Goal: Task Accomplishment & Management: Use online tool/utility

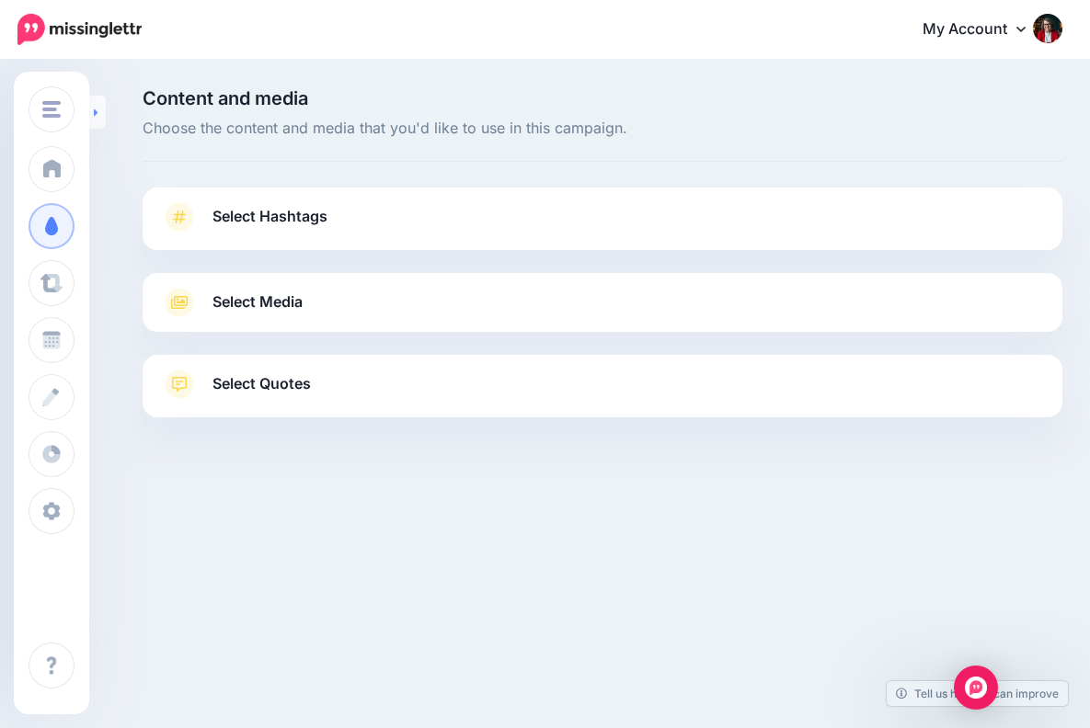
click at [99, 109] on link at bounding box center [97, 112] width 17 height 33
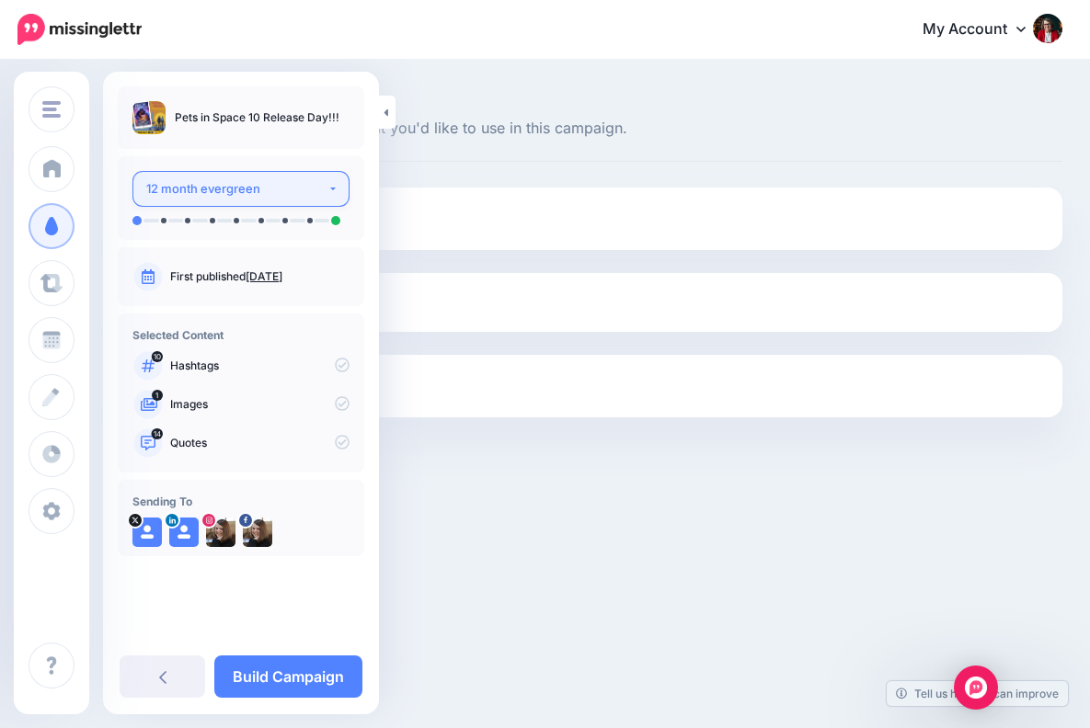
click at [333, 185] on button "12 month evergreen" at bounding box center [240, 189] width 217 height 36
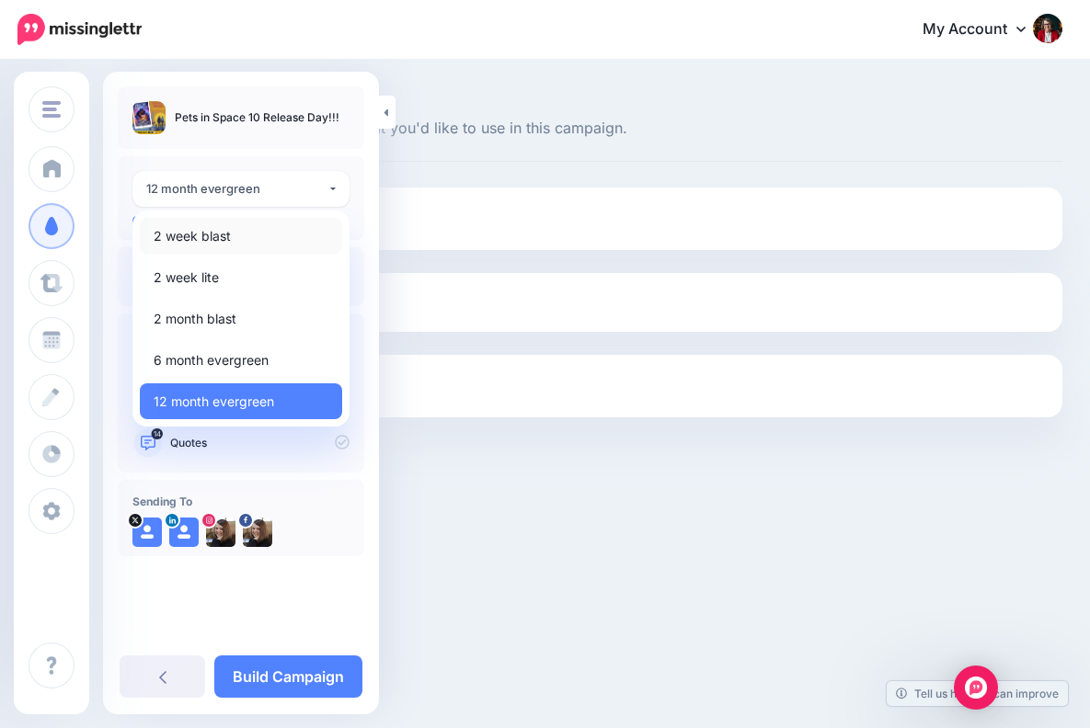
click at [229, 231] on span "2 week blast" at bounding box center [192, 236] width 77 height 22
select select "******"
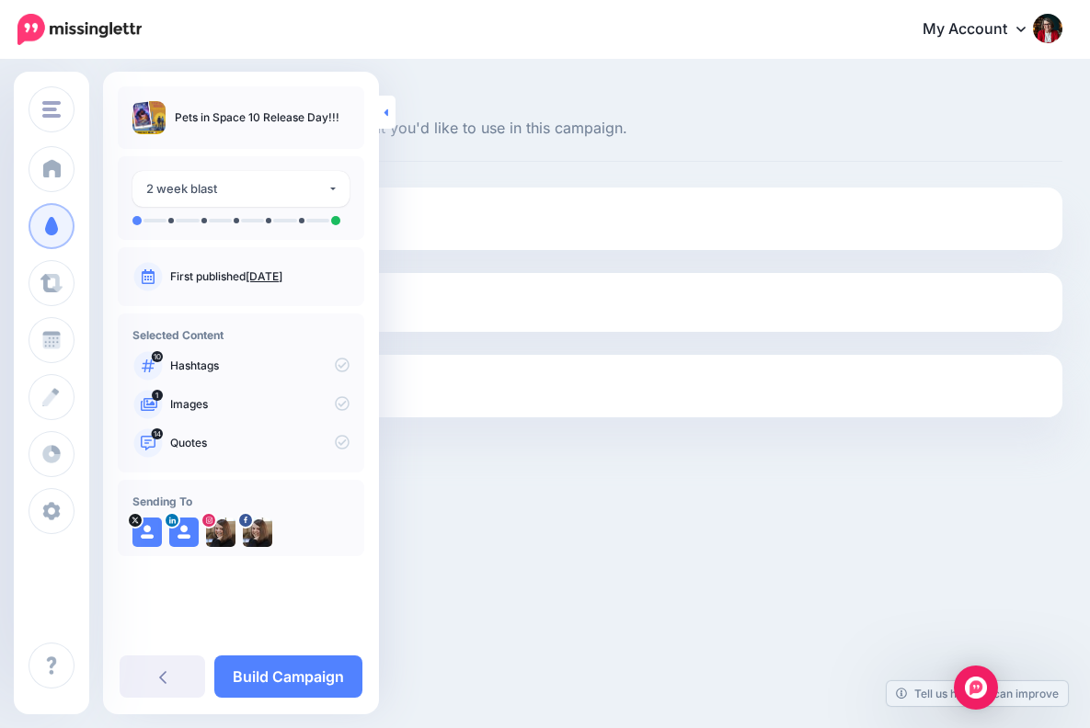
click at [390, 113] on link at bounding box center [387, 112] width 17 height 33
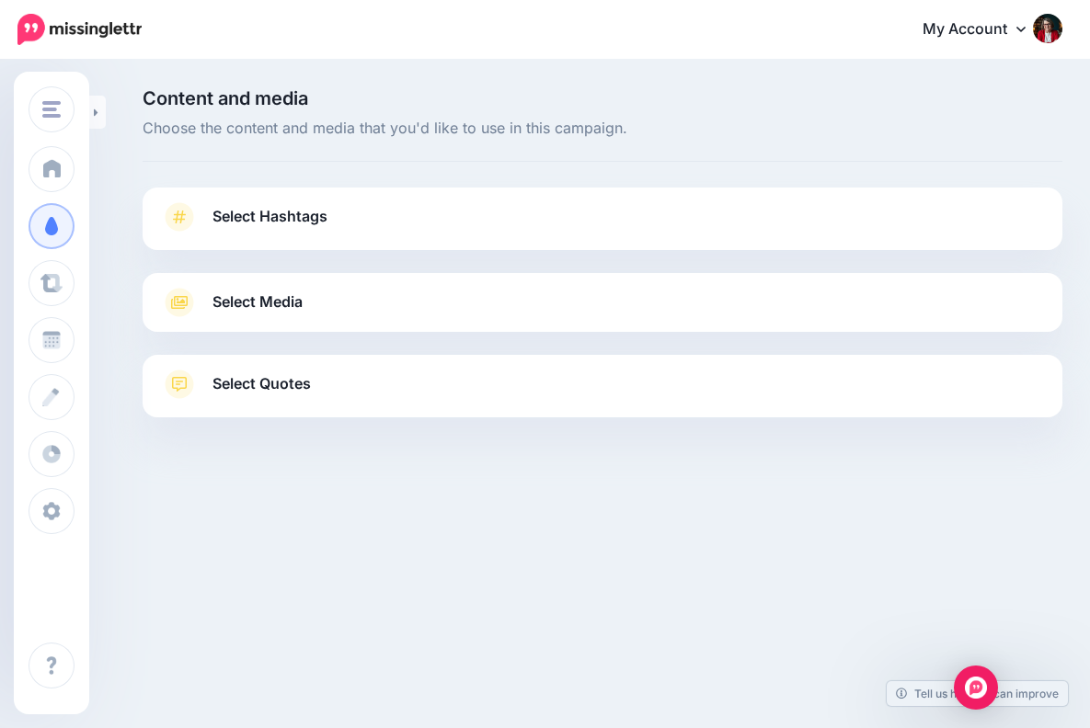
click at [312, 211] on span "Select Hashtags" at bounding box center [269, 216] width 115 height 25
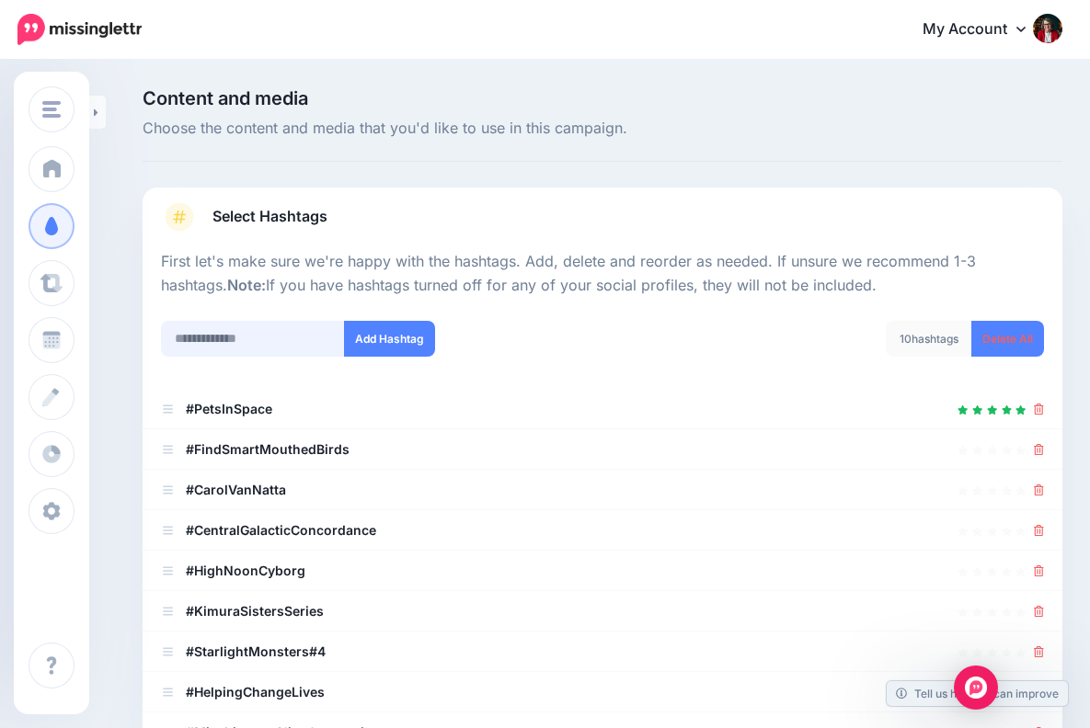
click at [230, 332] on input "text" at bounding box center [253, 339] width 184 height 36
paste input "**********"
type input "**********"
click at [404, 336] on button "Add Hashtag" at bounding box center [389, 339] width 91 height 36
click at [1036, 485] on icon at bounding box center [1038, 490] width 10 height 11
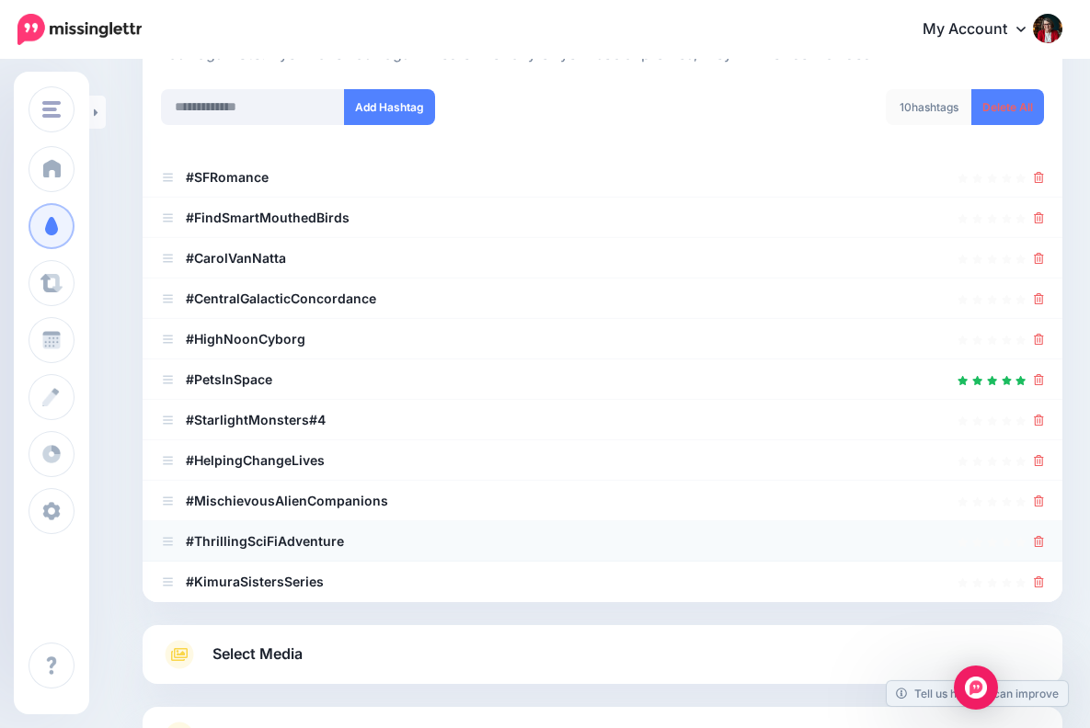
scroll to position [221, 0]
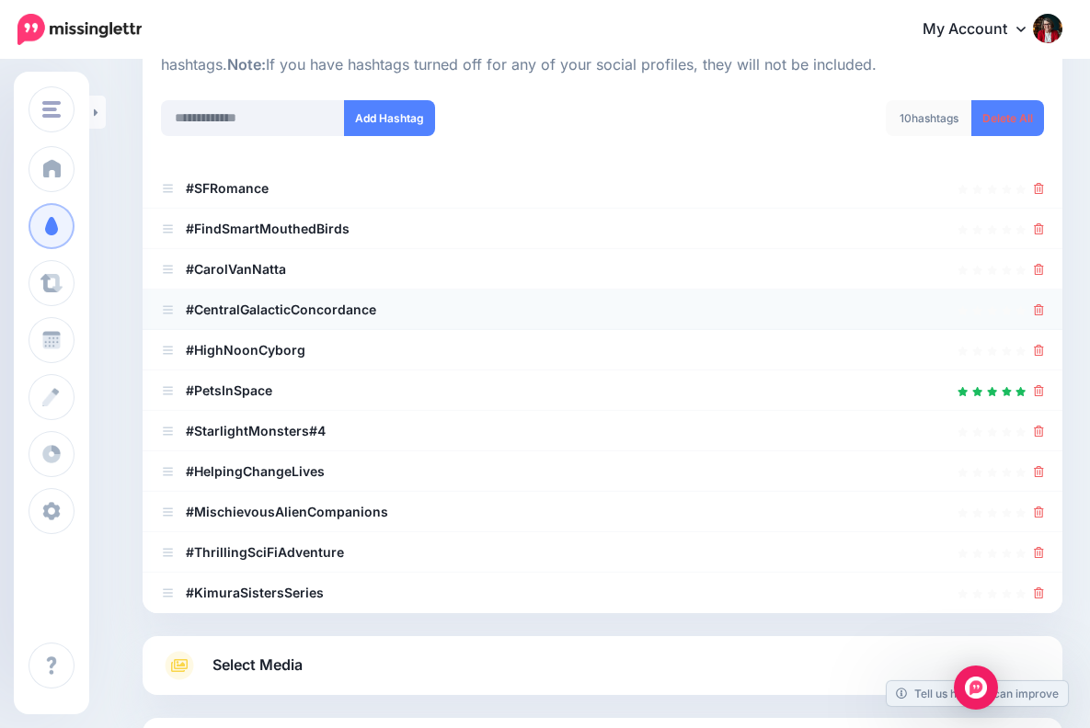
click at [1038, 304] on icon at bounding box center [1038, 309] width 10 height 11
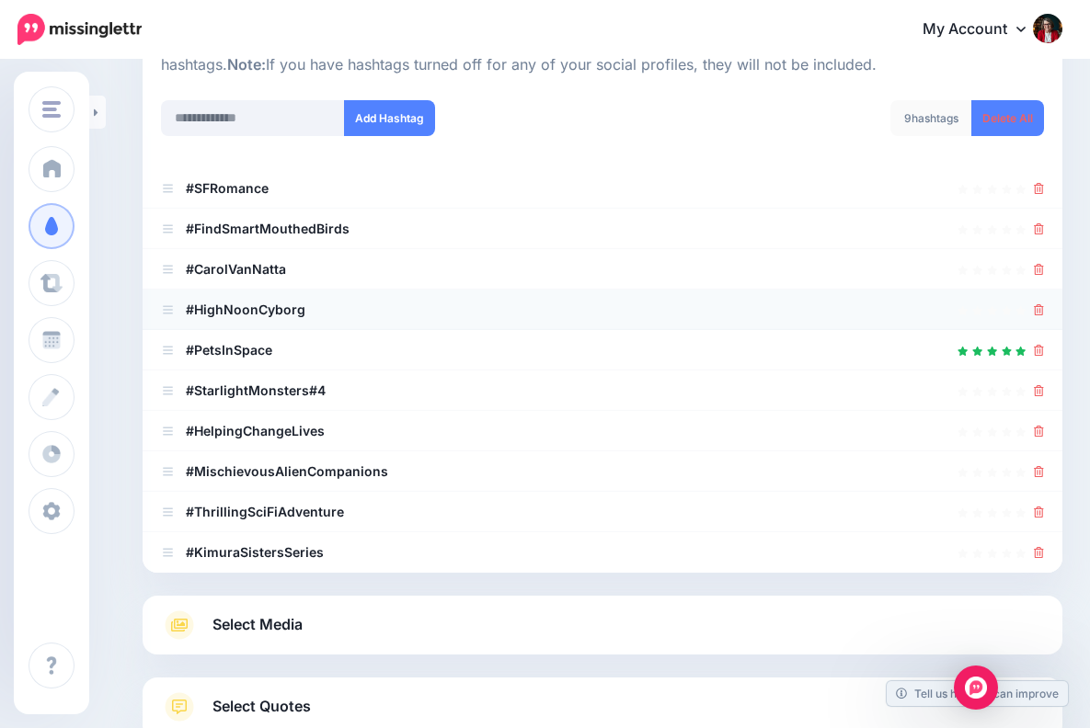
click at [1039, 304] on icon at bounding box center [1038, 309] width 10 height 11
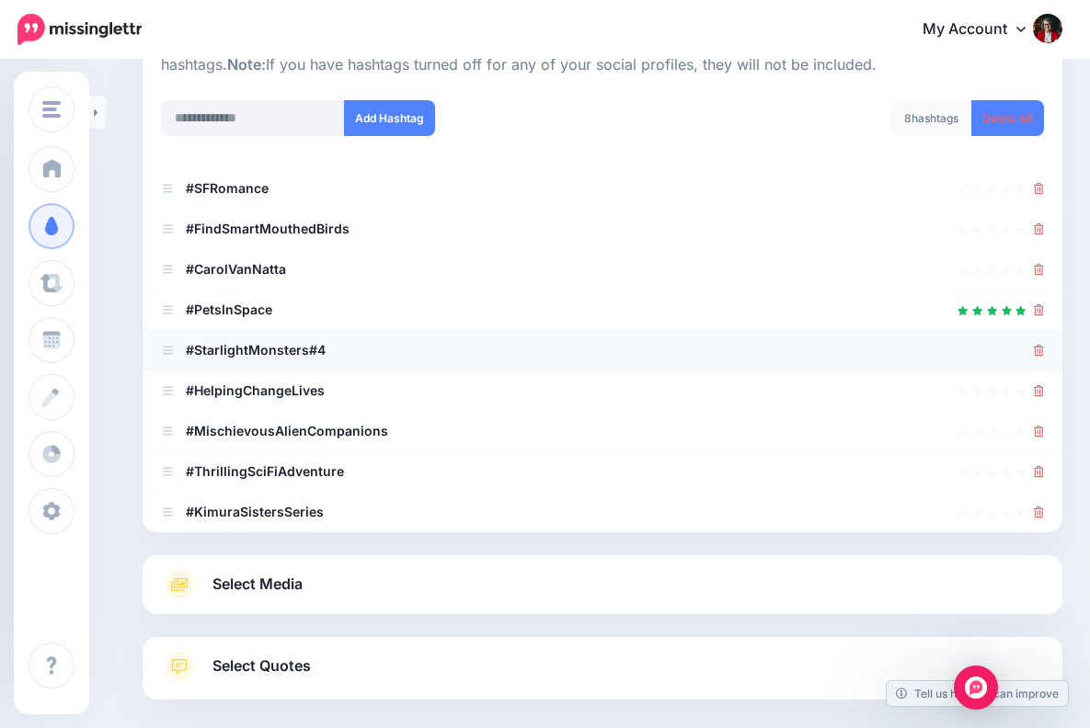
click at [1038, 347] on icon at bounding box center [1038, 350] width 10 height 11
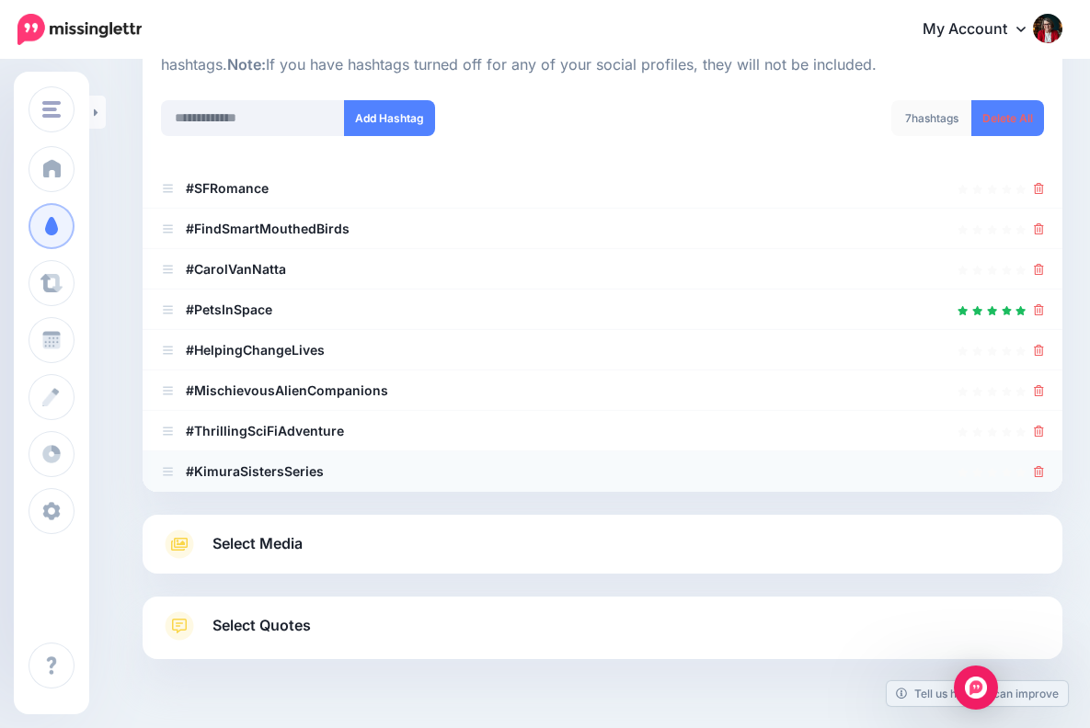
click at [1036, 466] on icon at bounding box center [1038, 471] width 10 height 11
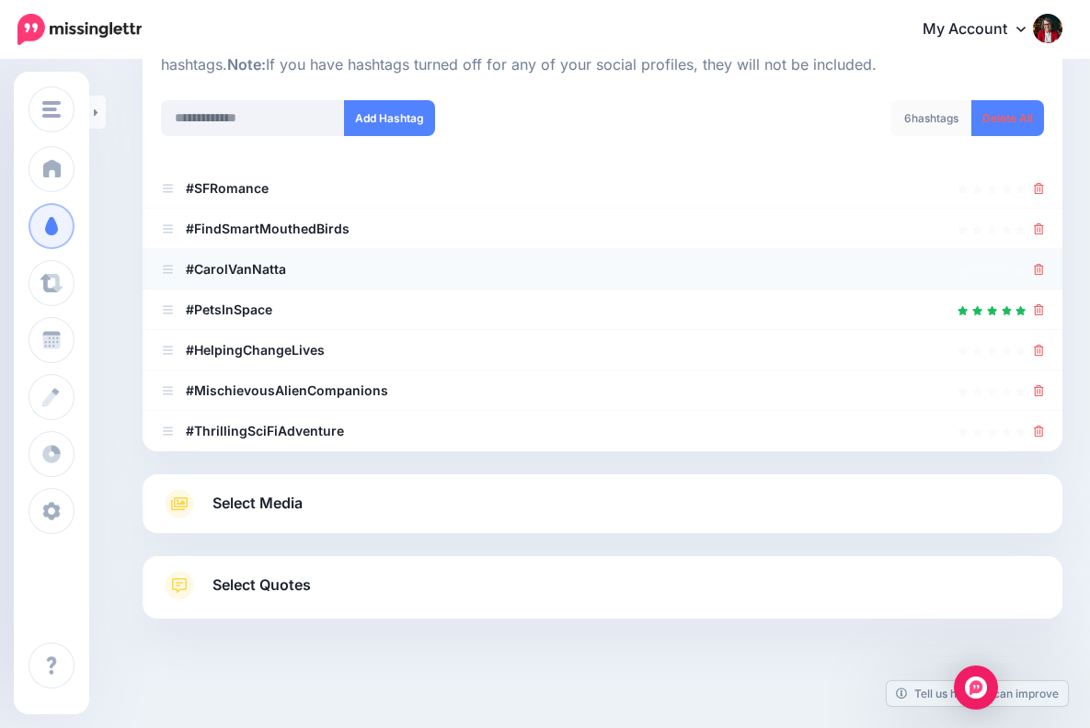
click at [1038, 265] on icon at bounding box center [1038, 269] width 10 height 11
click at [243, 119] on input "text" at bounding box center [253, 118] width 184 height 36
paste input "**********"
type input "**********"
click at [397, 114] on button "Add Hashtag" at bounding box center [389, 118] width 91 height 36
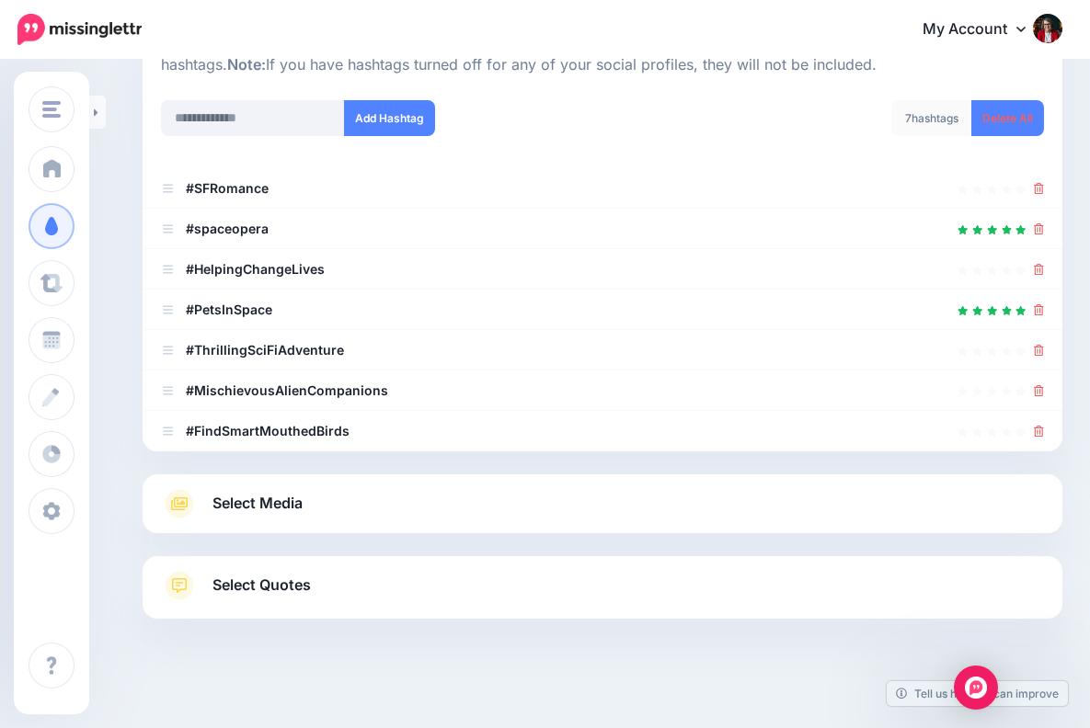
scroll to position [228, 0]
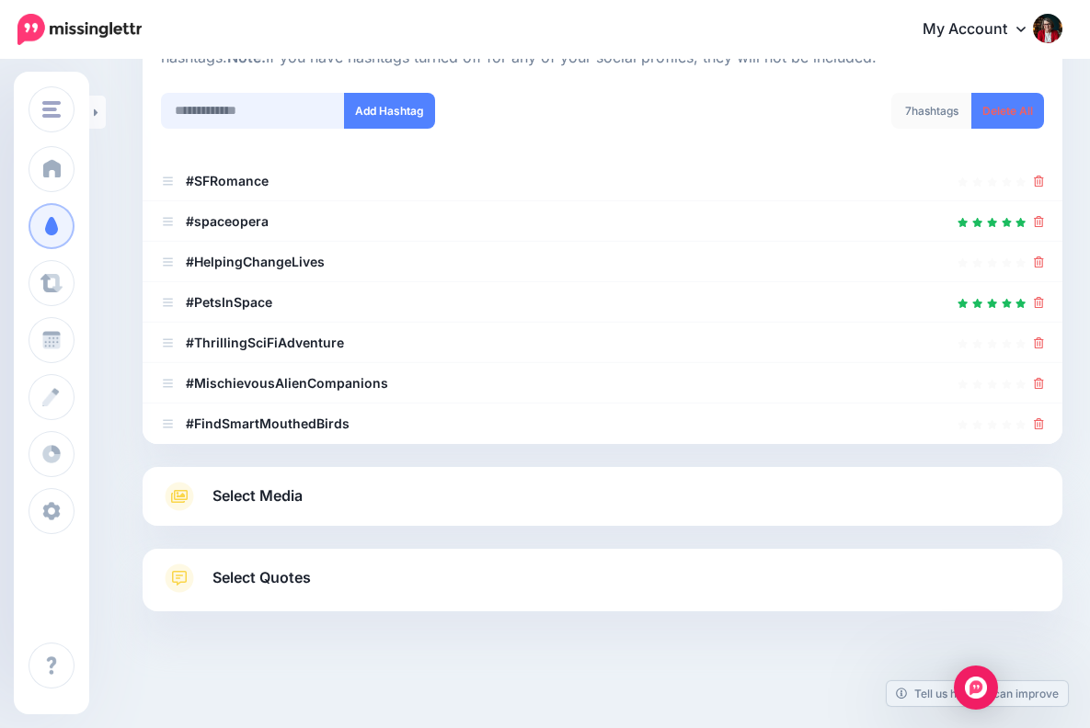
click at [244, 106] on input "text" at bounding box center [253, 111] width 184 height 36
paste input "**********"
type input "**********"
click at [383, 107] on button "Add Hashtag" at bounding box center [389, 111] width 91 height 36
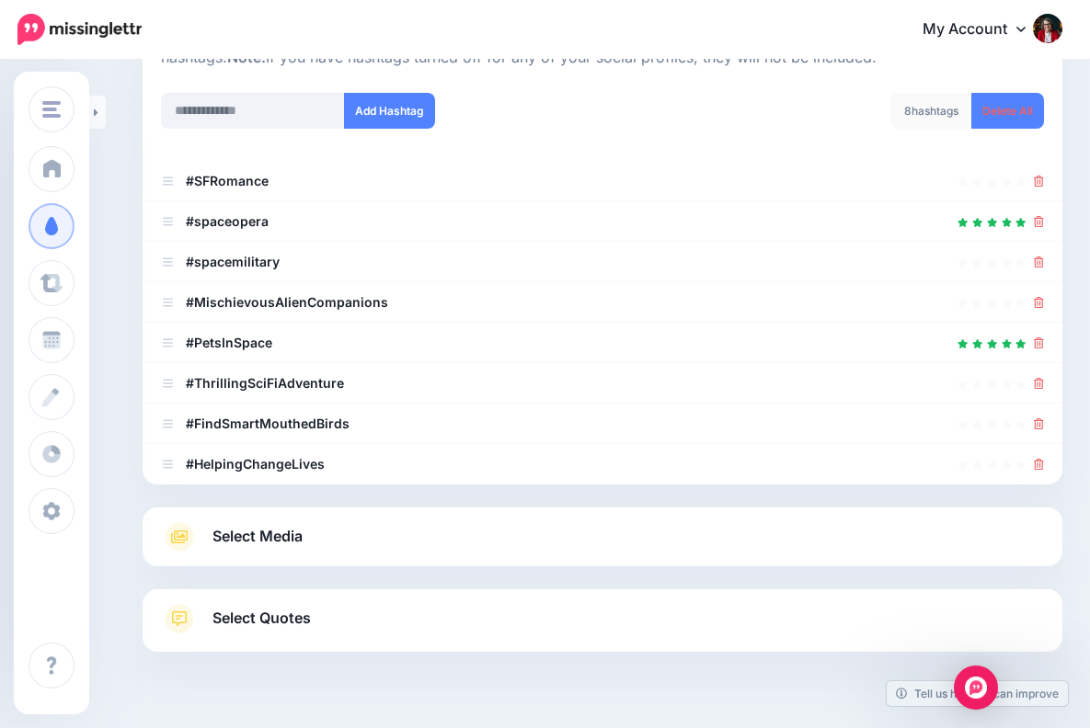
scroll to position [268, 0]
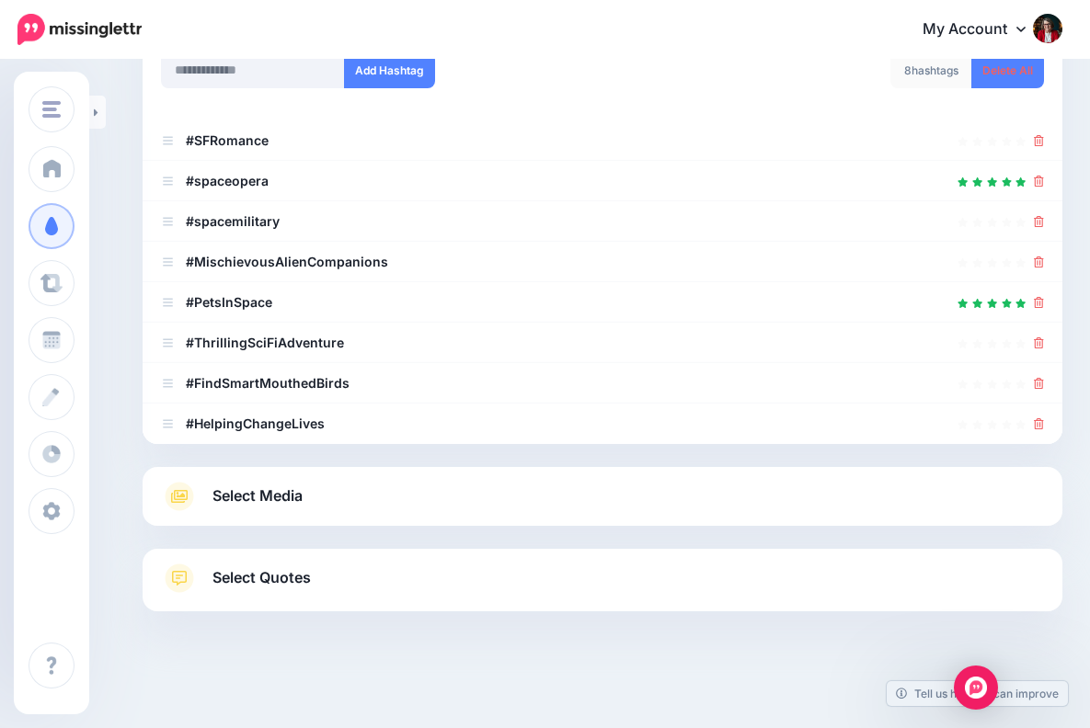
click at [289, 492] on span "Select Media" at bounding box center [257, 496] width 90 height 25
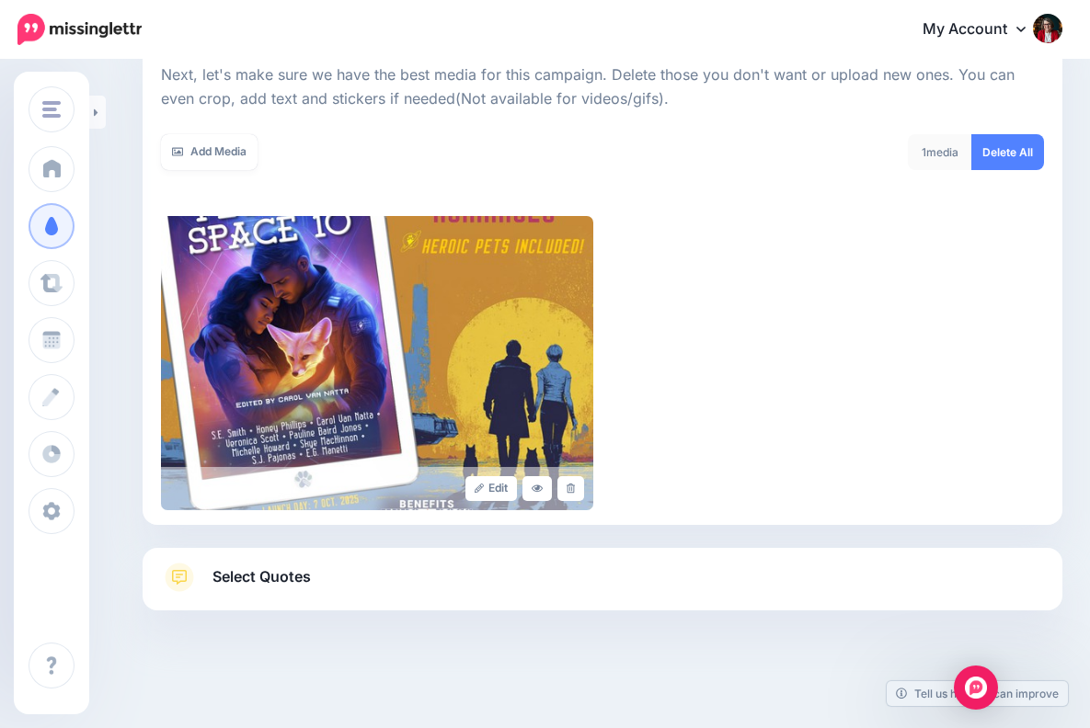
scroll to position [262, 0]
click at [296, 571] on span "Select Quotes" at bounding box center [261, 577] width 98 height 25
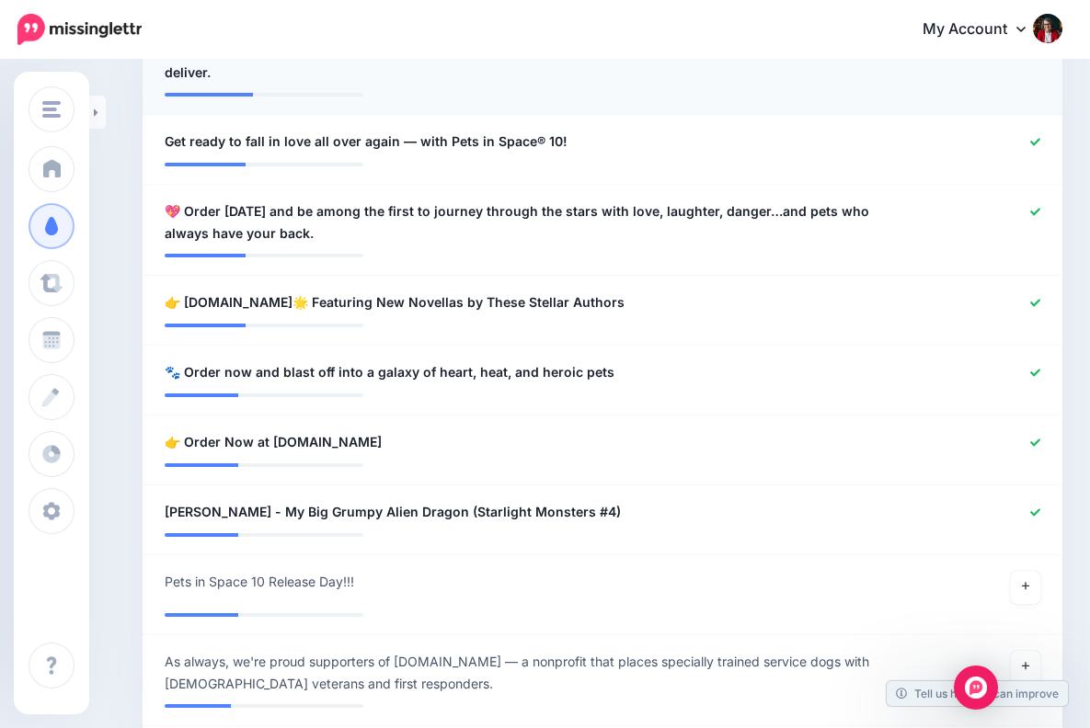
scroll to position [1188, 0]
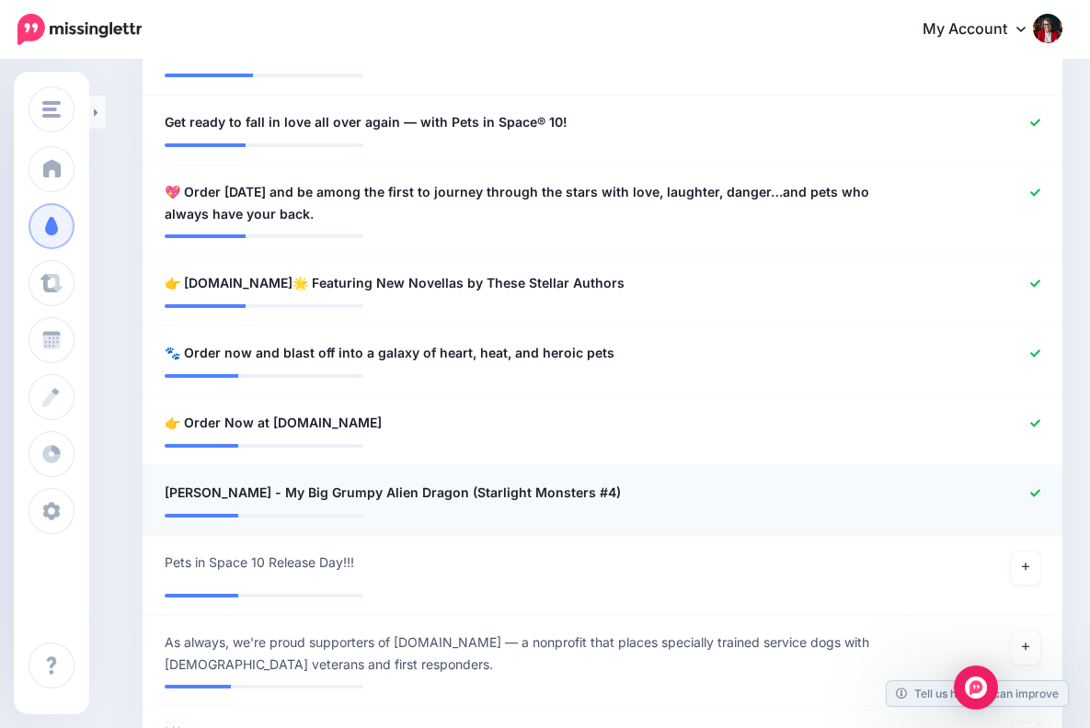
click at [1034, 487] on link at bounding box center [1035, 493] width 10 height 13
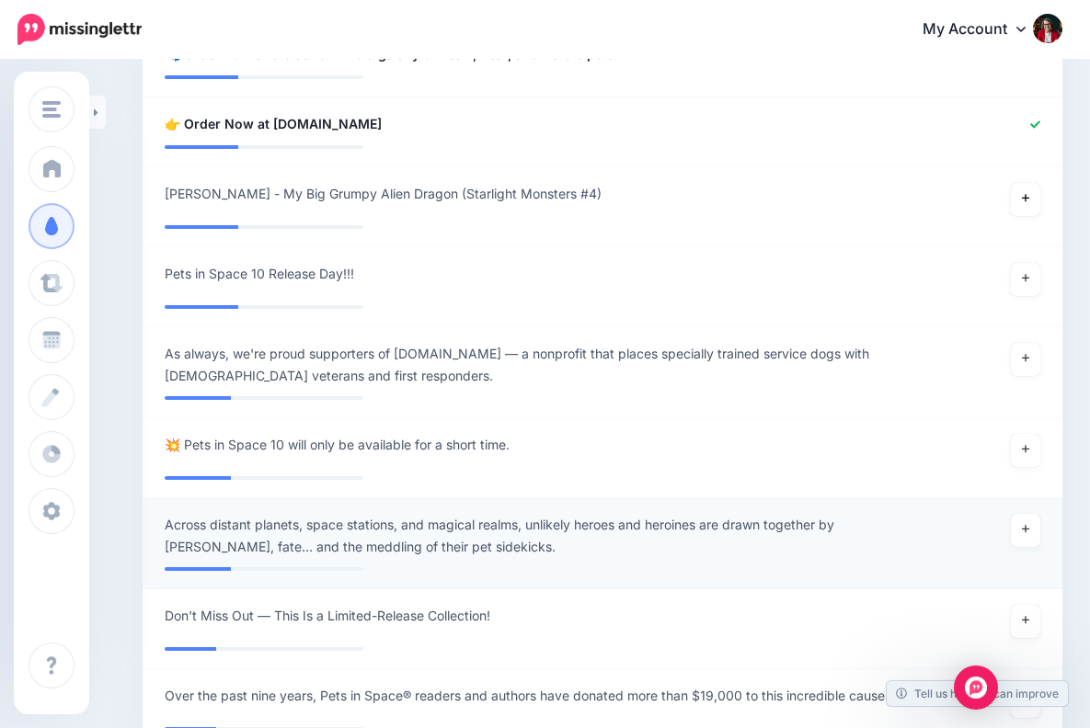
scroll to position [1489, 0]
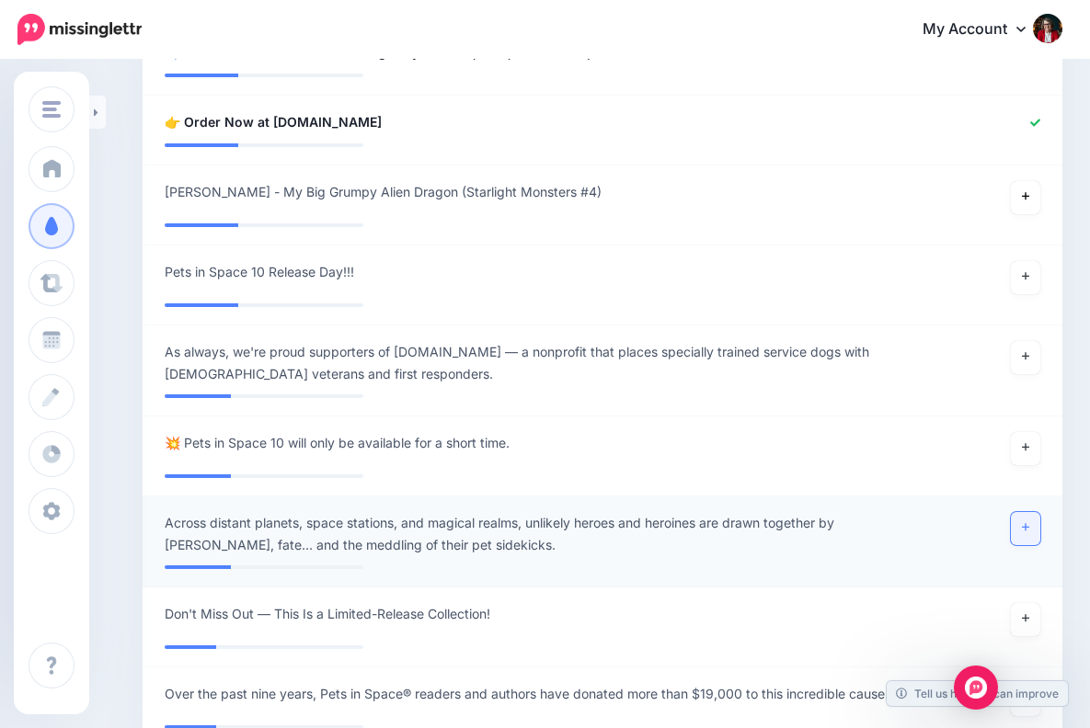
click at [1024, 522] on icon at bounding box center [1025, 527] width 7 height 10
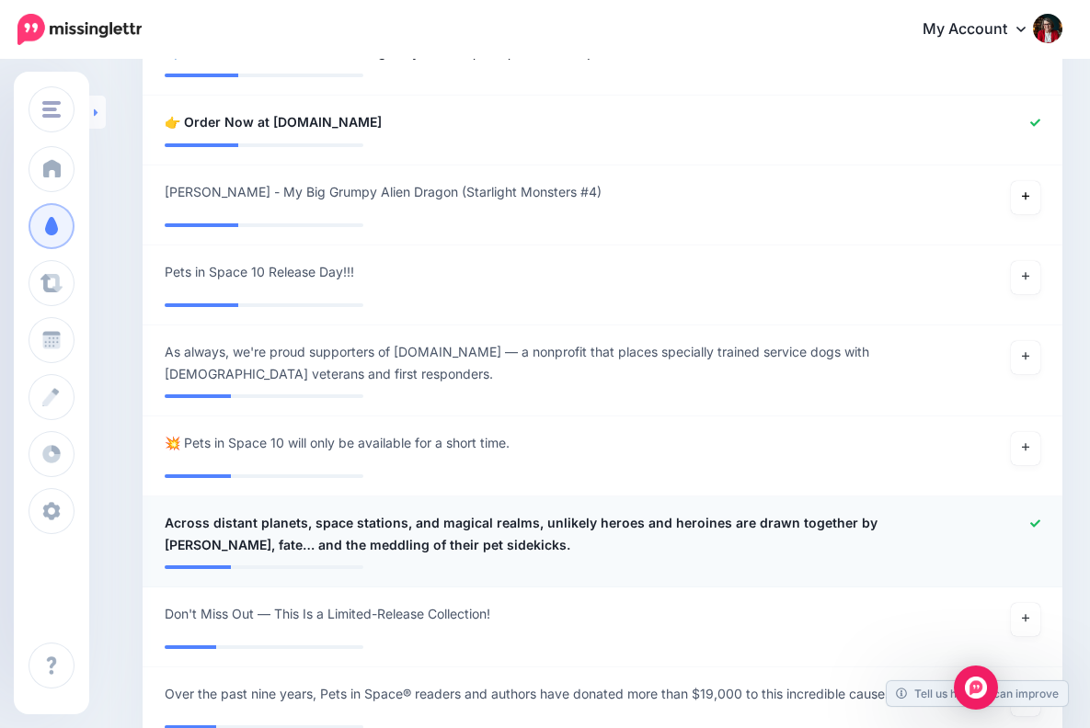
click at [94, 108] on icon at bounding box center [96, 113] width 5 height 12
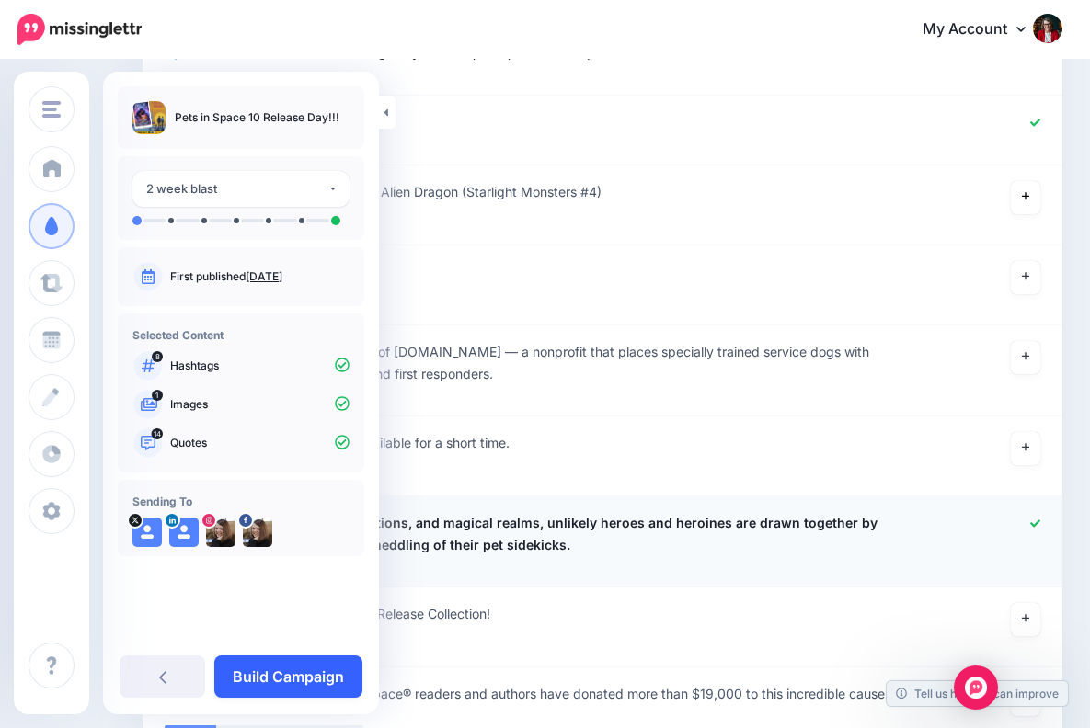
click at [311, 679] on link "Build Campaign" at bounding box center [288, 677] width 148 height 42
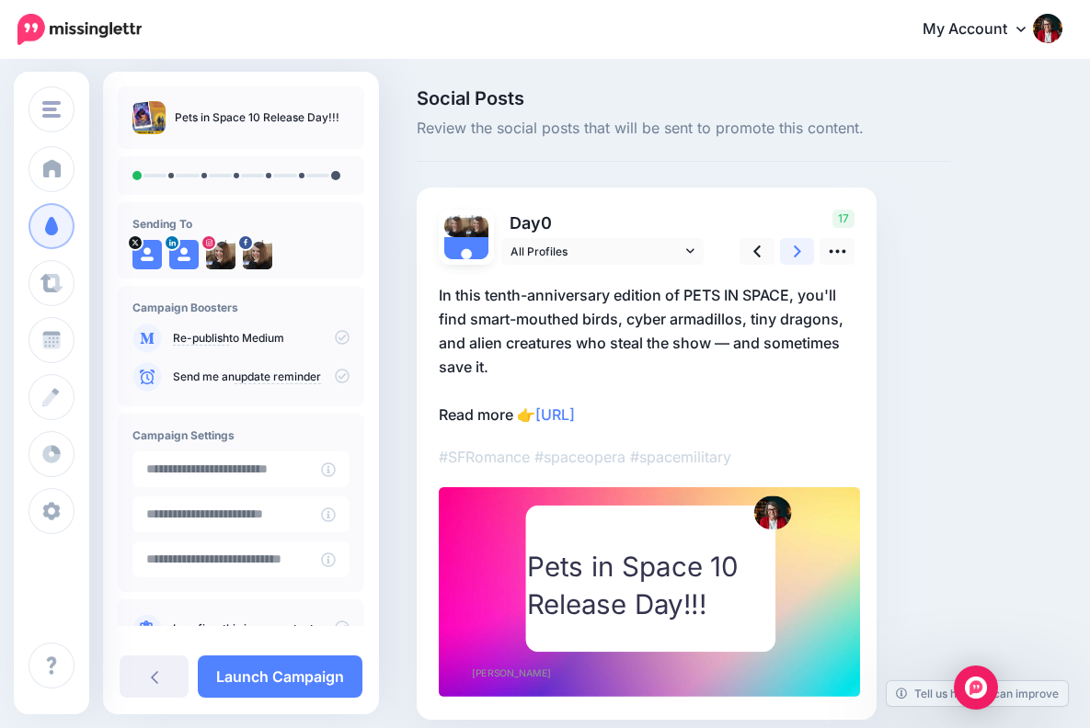
click at [797, 245] on icon at bounding box center [796, 251] width 7 height 19
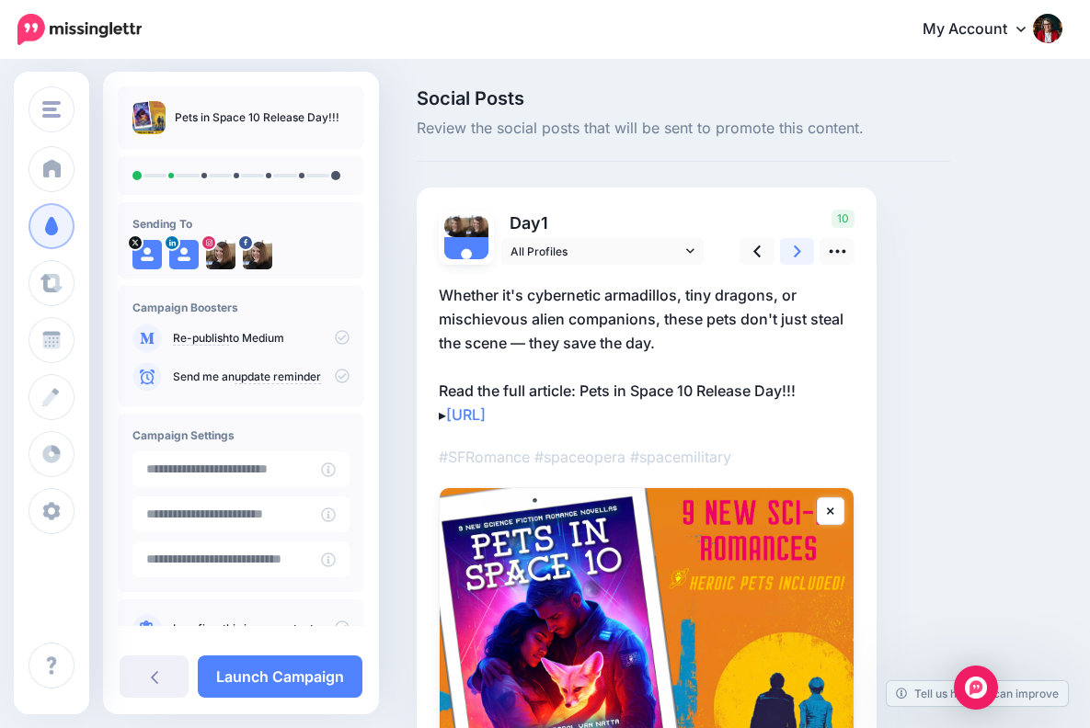
click at [797, 247] on icon at bounding box center [796, 251] width 7 height 12
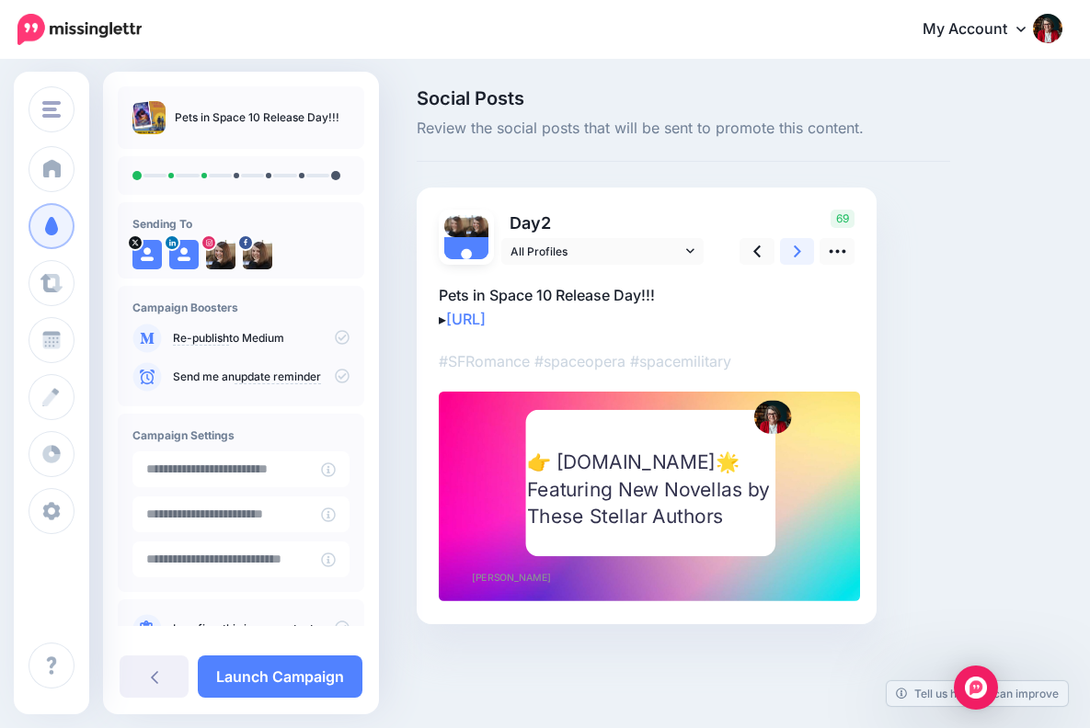
click at [796, 247] on icon at bounding box center [796, 251] width 7 height 12
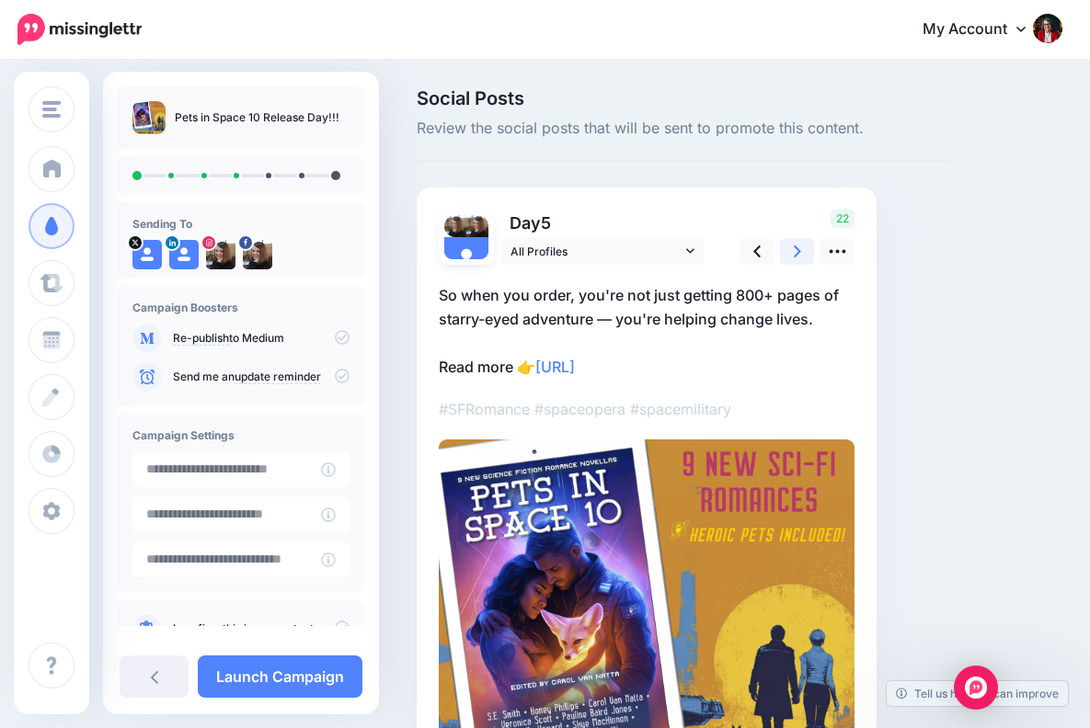
click at [796, 246] on icon at bounding box center [796, 251] width 7 height 12
click at [796, 247] on icon at bounding box center [796, 251] width 7 height 12
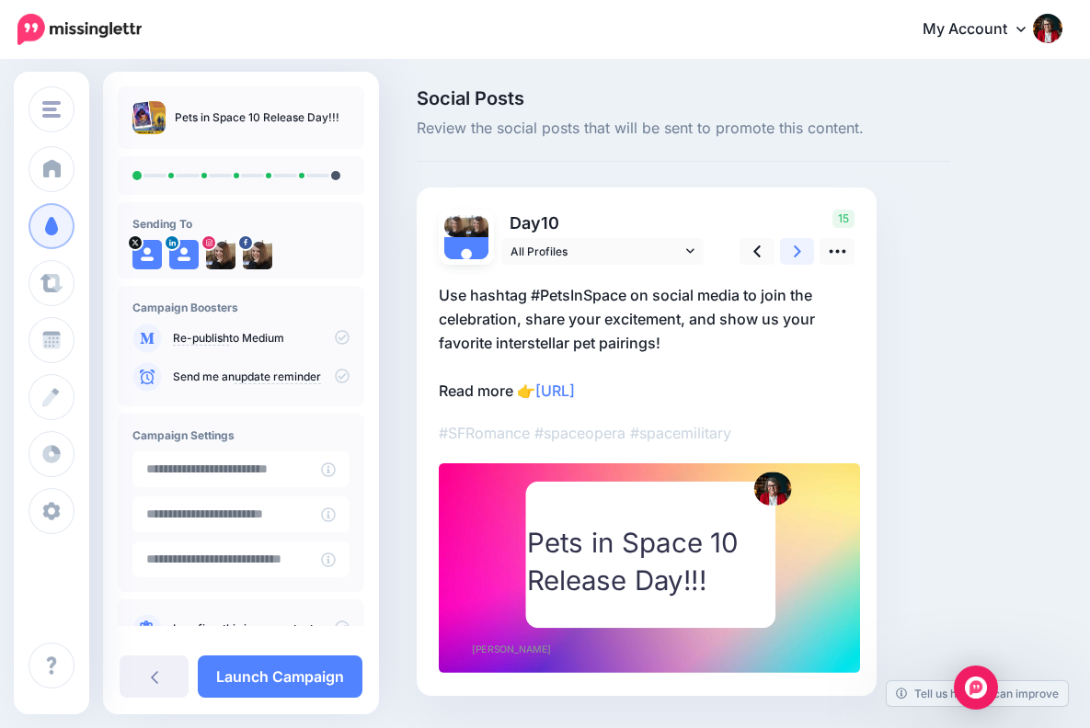
click at [796, 247] on icon at bounding box center [796, 251] width 7 height 12
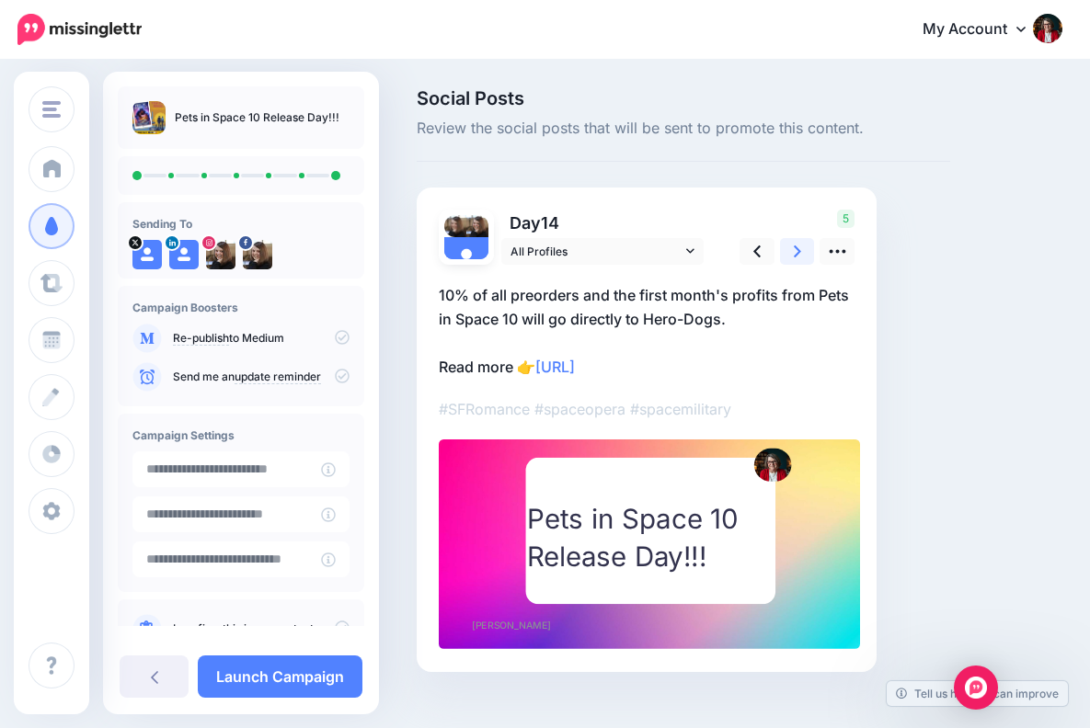
click at [796, 245] on icon at bounding box center [796, 251] width 7 height 19
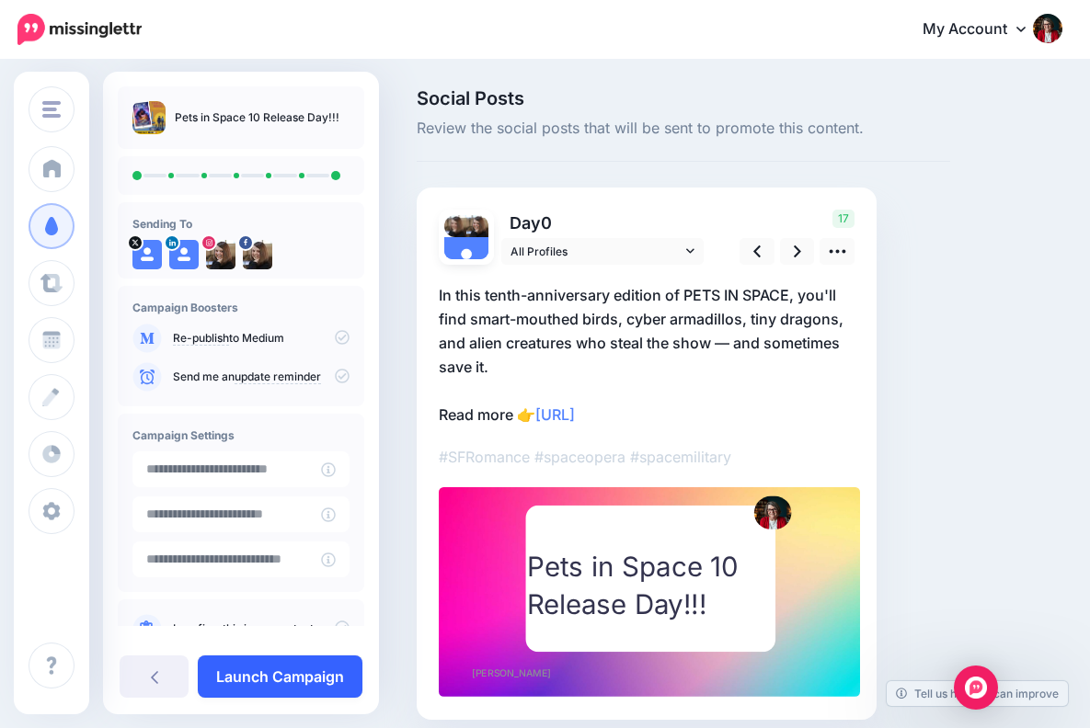
click at [286, 674] on link "Launch Campaign" at bounding box center [280, 677] width 165 height 42
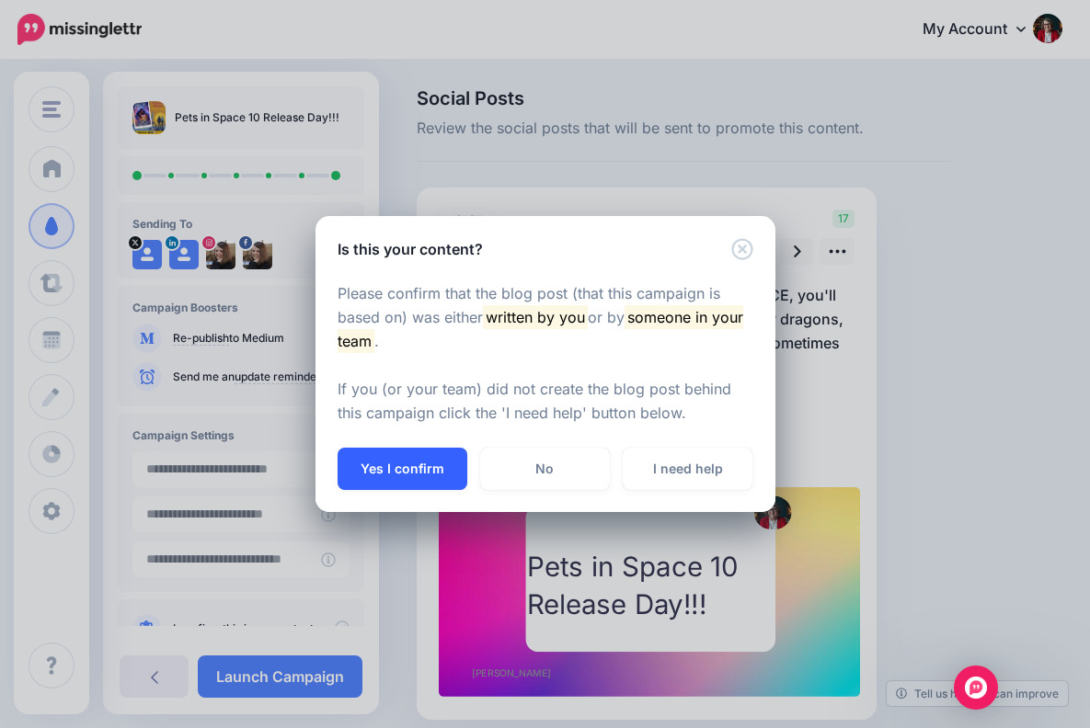
click at [417, 464] on button "Yes I confirm" at bounding box center [402, 469] width 130 height 42
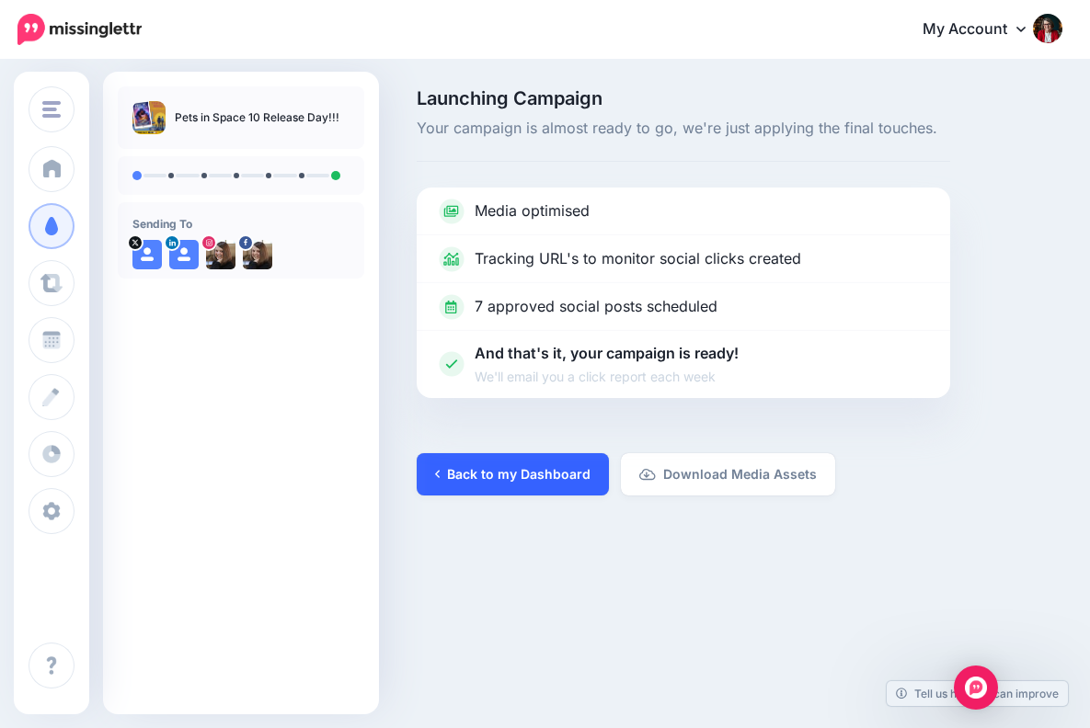
click at [516, 473] on link "Back to my Dashboard" at bounding box center [513, 474] width 192 height 42
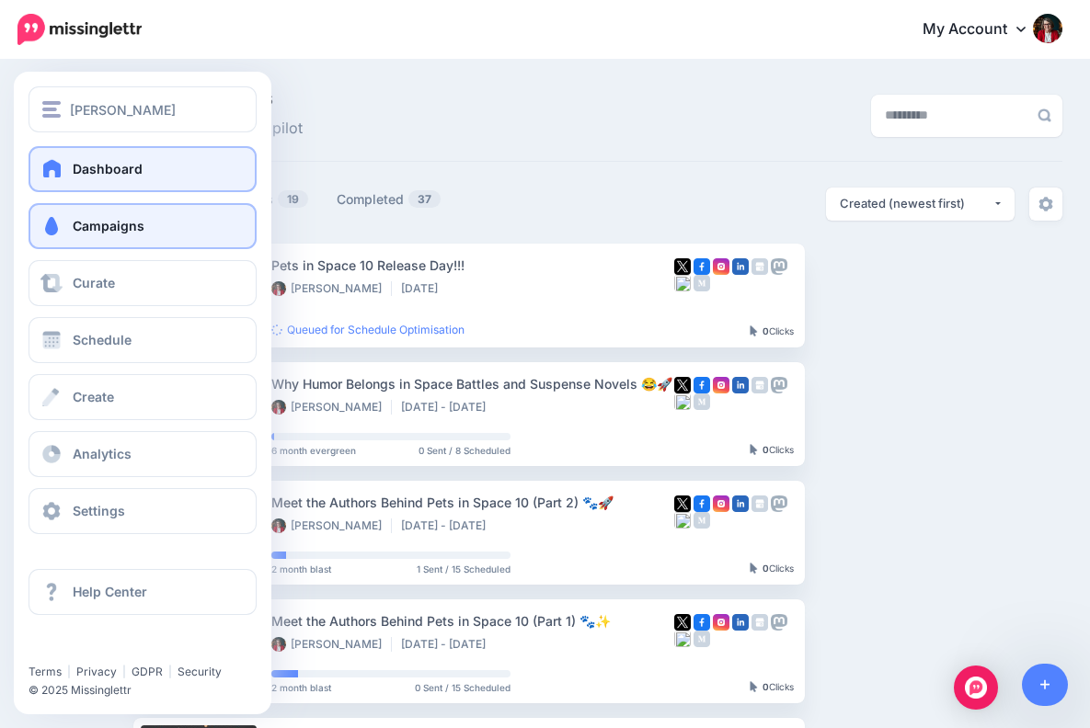
click at [55, 165] on span at bounding box center [52, 168] width 24 height 18
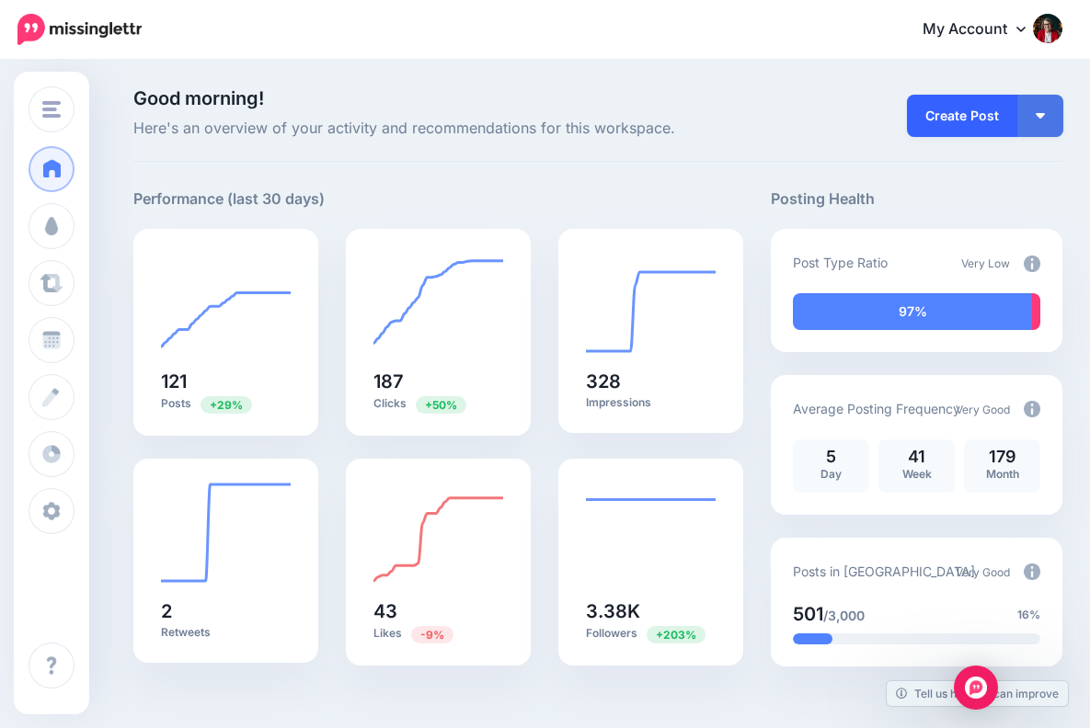
click at [971, 111] on link "Create Post" at bounding box center [962, 116] width 110 height 42
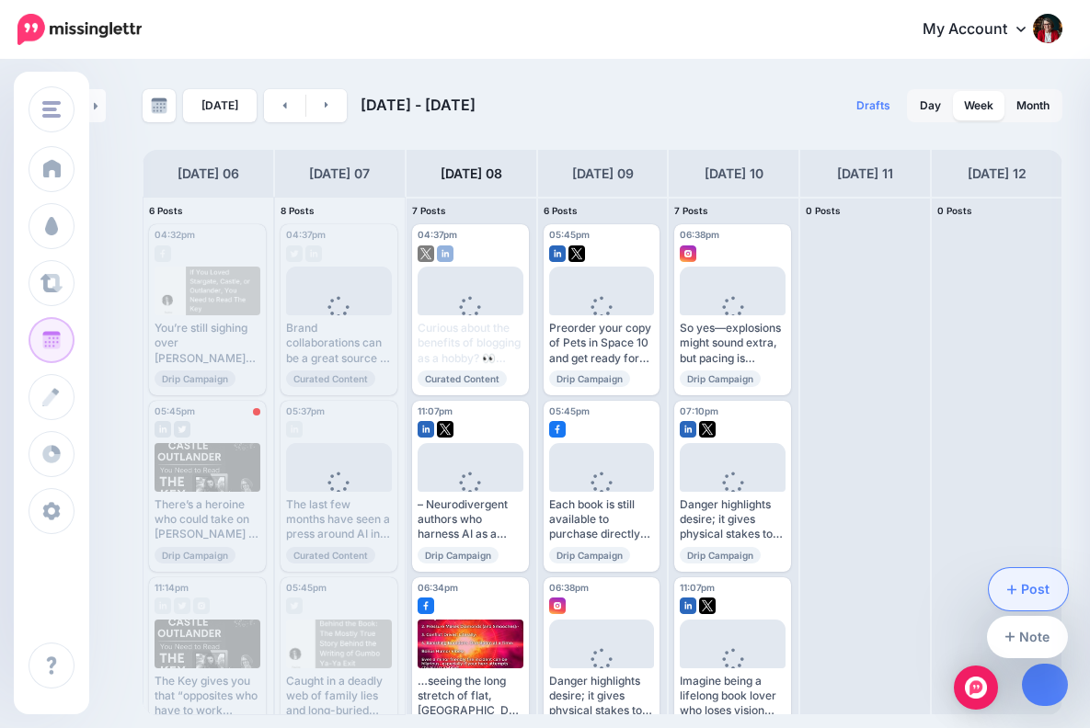
click at [1034, 588] on link "Post" at bounding box center [1028, 589] width 80 height 42
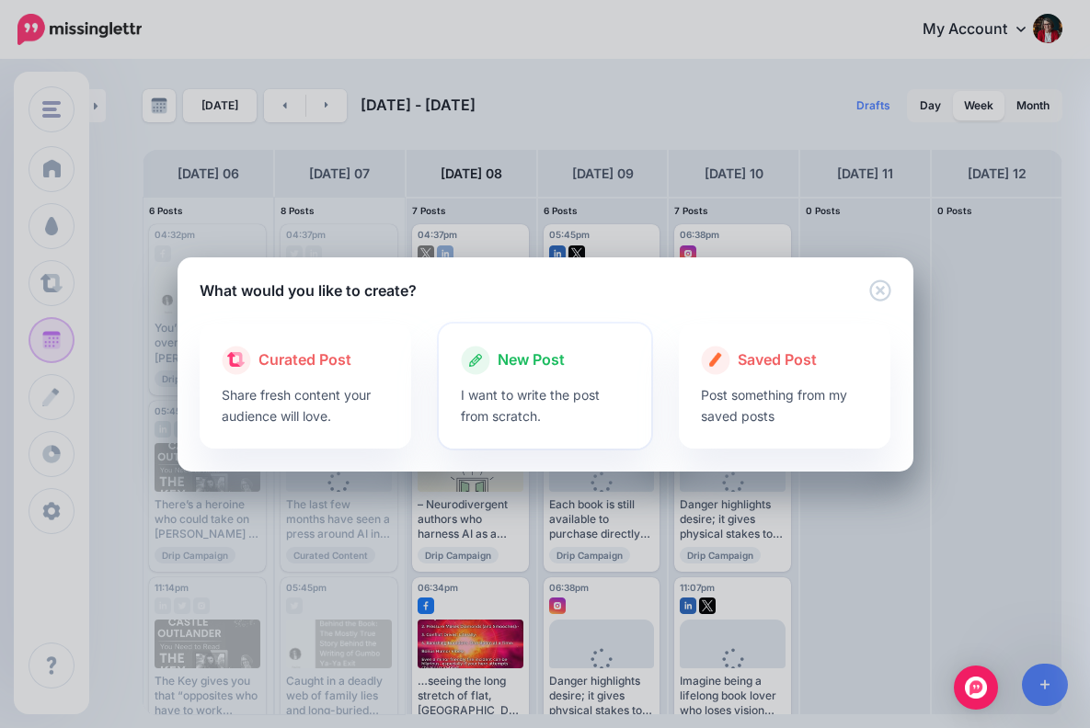
click at [587, 367] on div "New Post" at bounding box center [545, 360] width 168 height 29
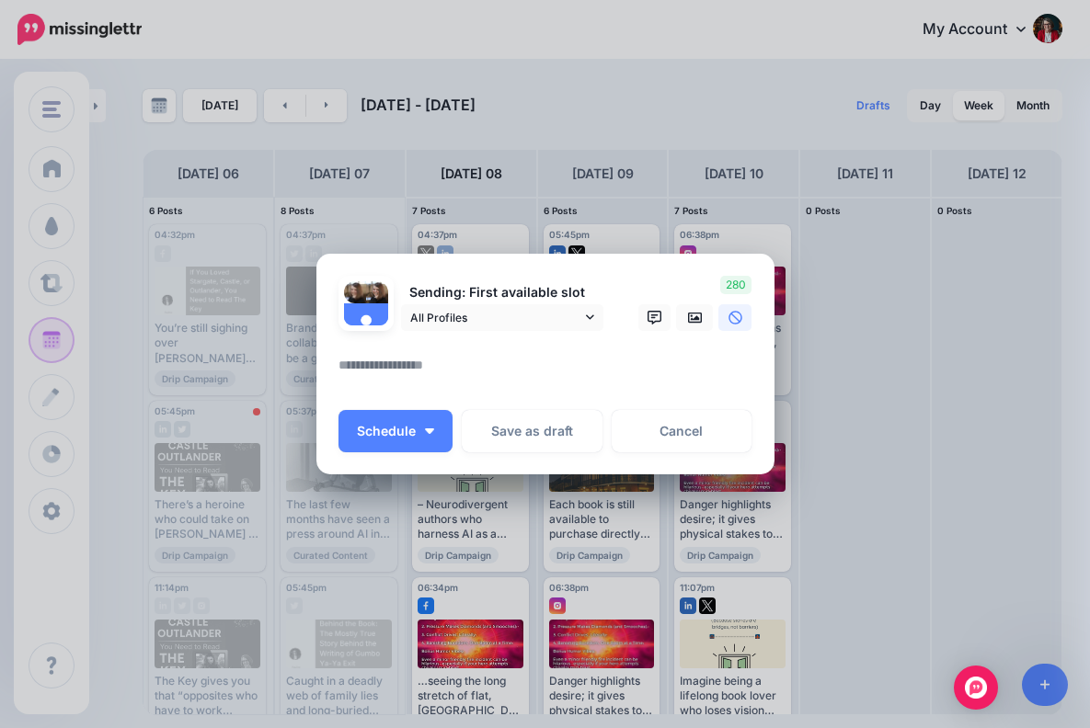
click at [412, 355] on textarea at bounding box center [549, 372] width 423 height 36
click at [591, 316] on icon at bounding box center [590, 317] width 8 height 13
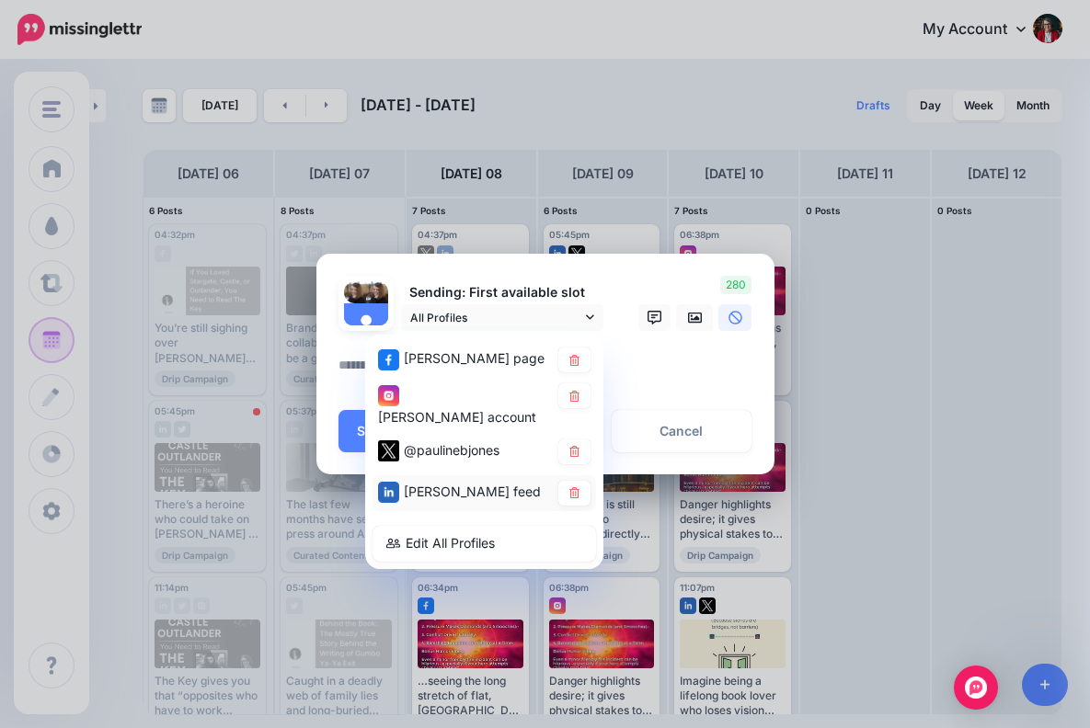
click at [465, 504] on div "[PERSON_NAME] feed" at bounding box center [463, 492] width 171 height 23
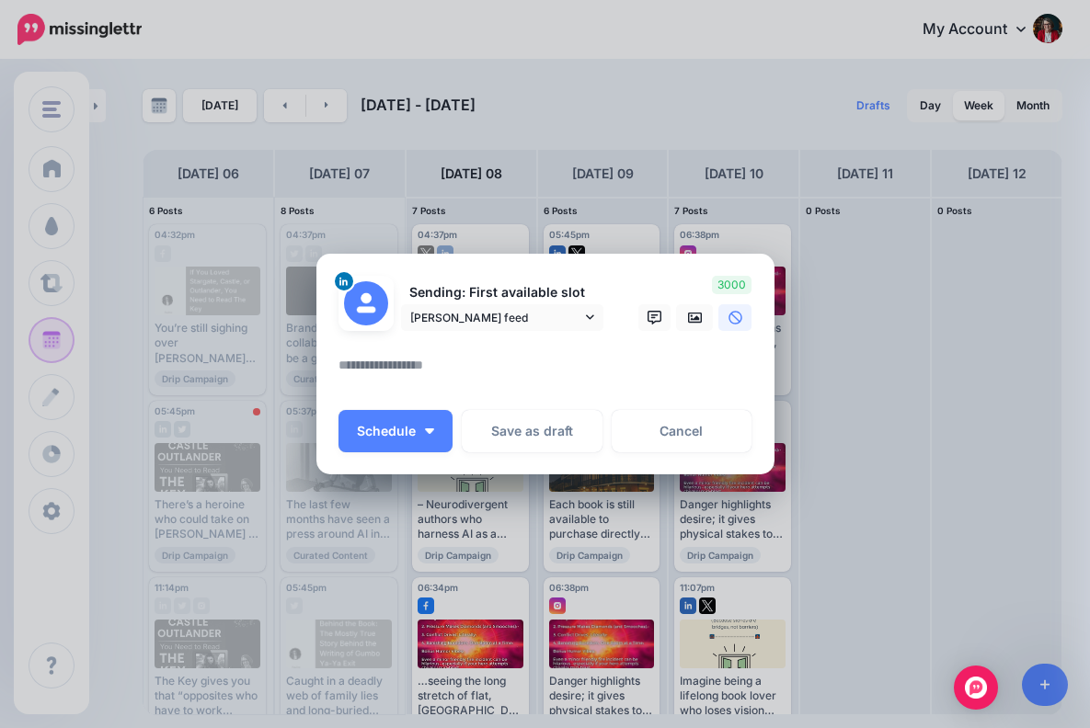
click at [371, 371] on textarea at bounding box center [549, 372] width 423 height 36
paste textarea "**********"
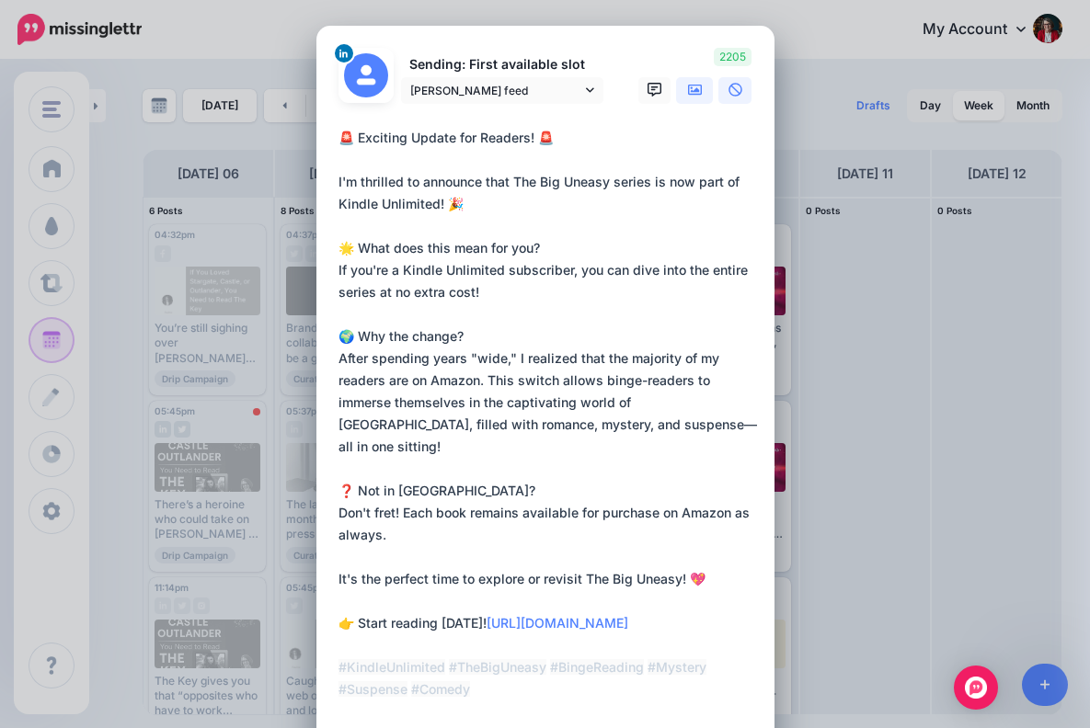
type textarea "**********"
click at [691, 90] on icon at bounding box center [695, 90] width 15 height 15
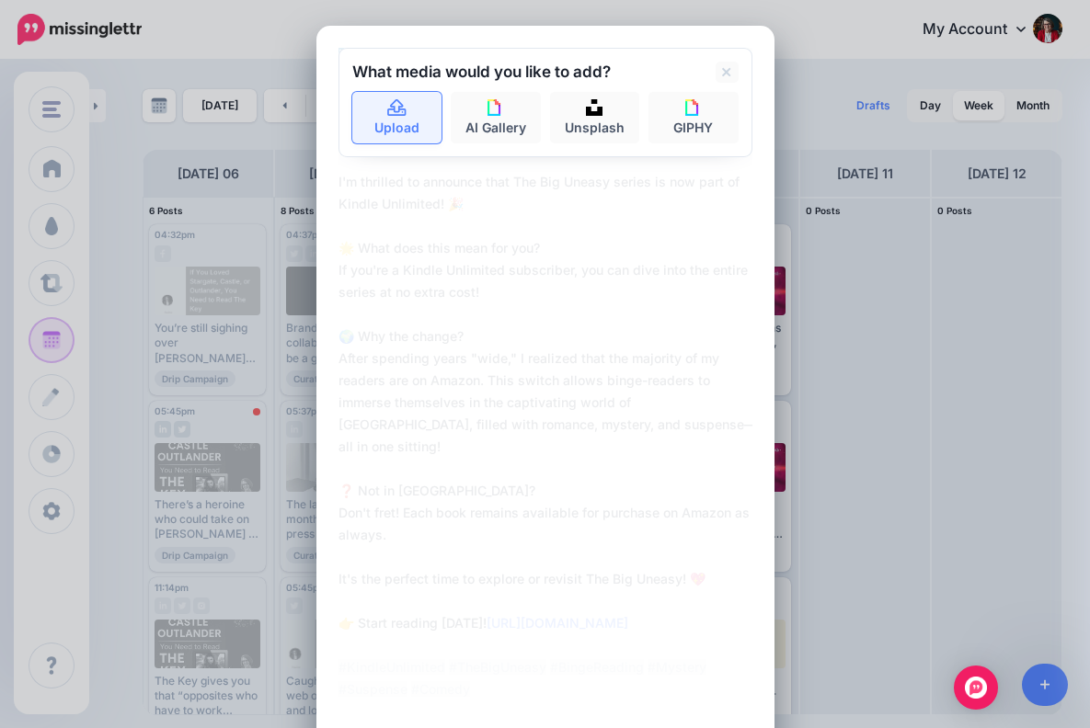
click at [397, 105] on icon at bounding box center [396, 108] width 21 height 17
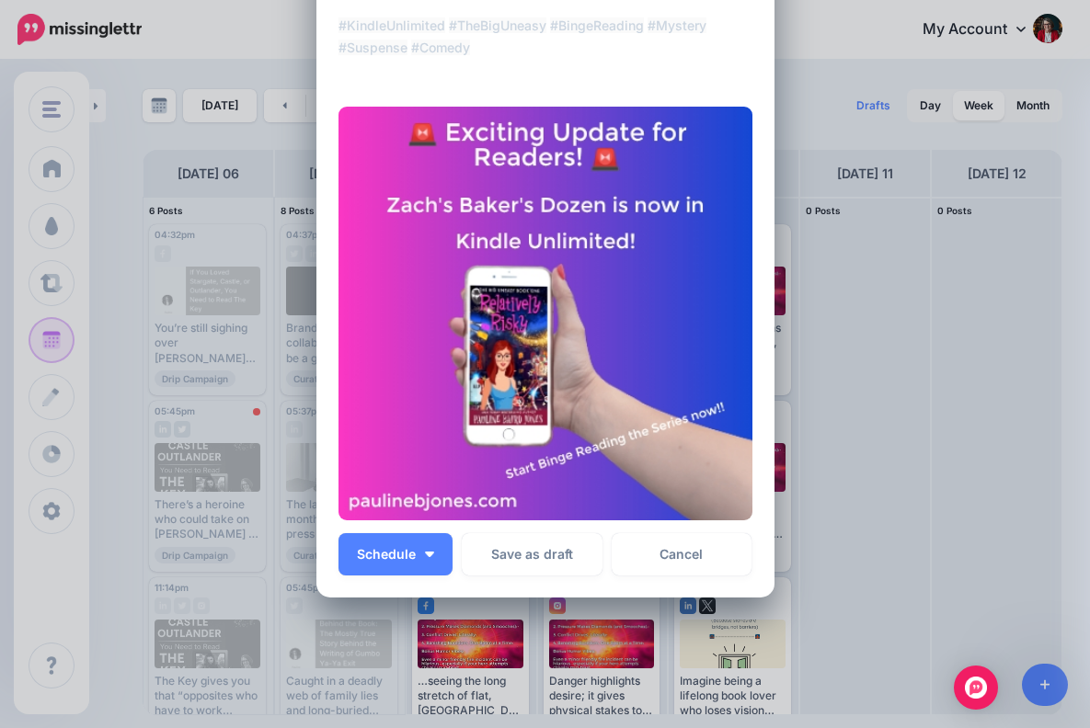
scroll to position [648, 0]
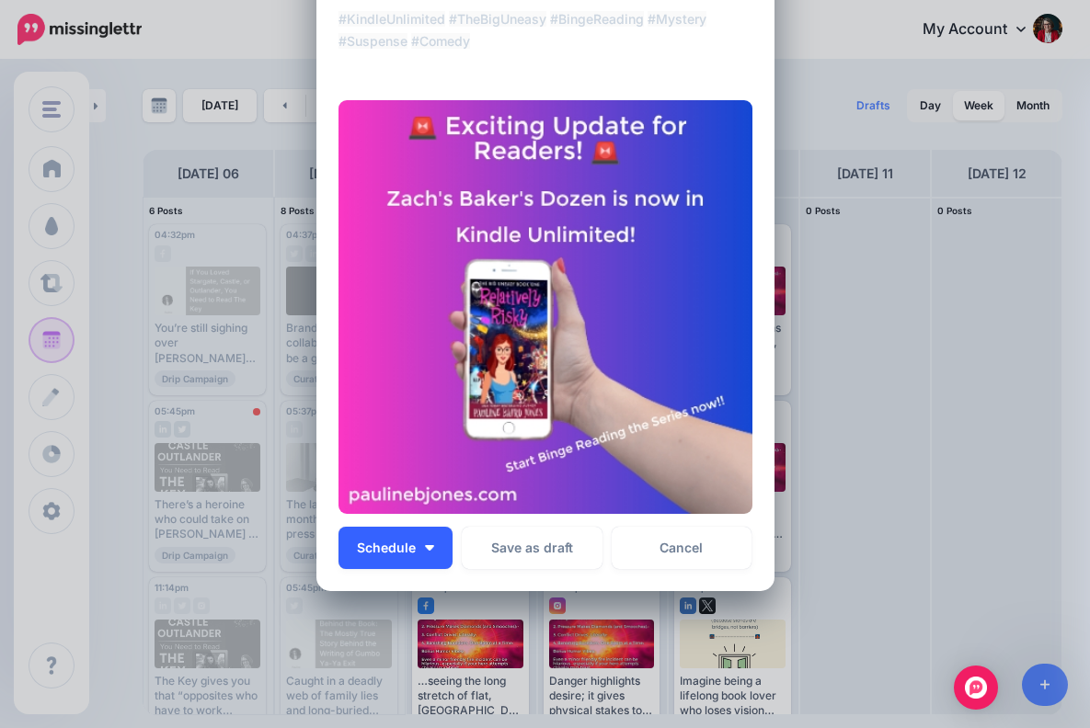
click at [417, 543] on button "Schedule" at bounding box center [395, 548] width 114 height 42
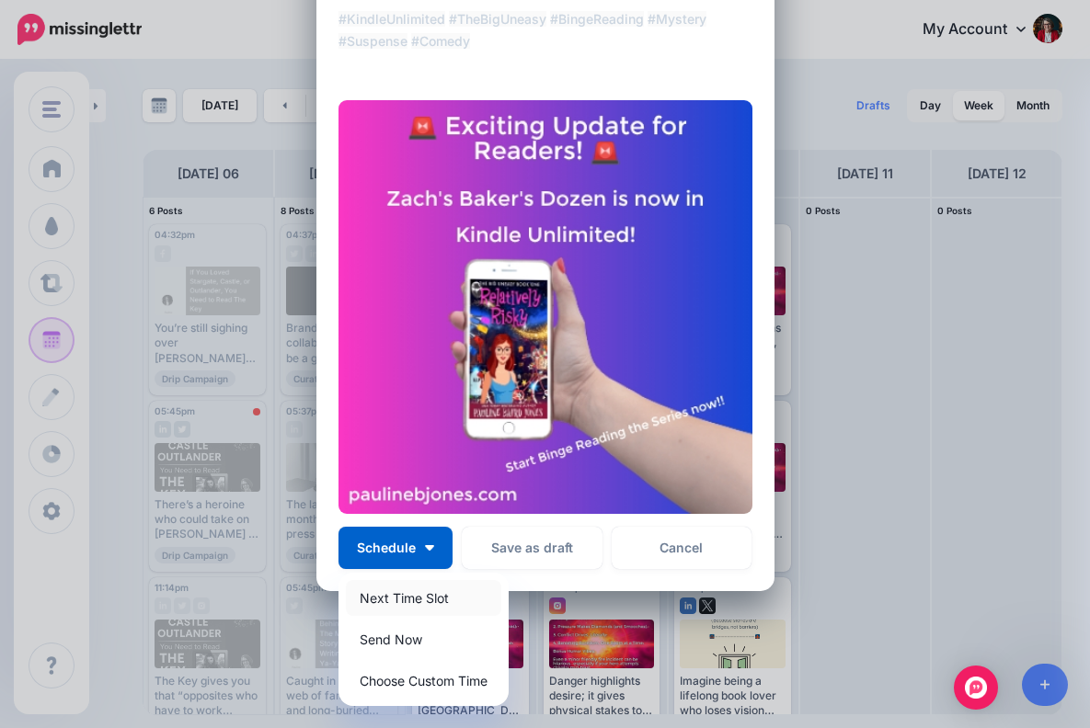
click at [438, 595] on link "Next Time Slot" at bounding box center [423, 598] width 155 height 36
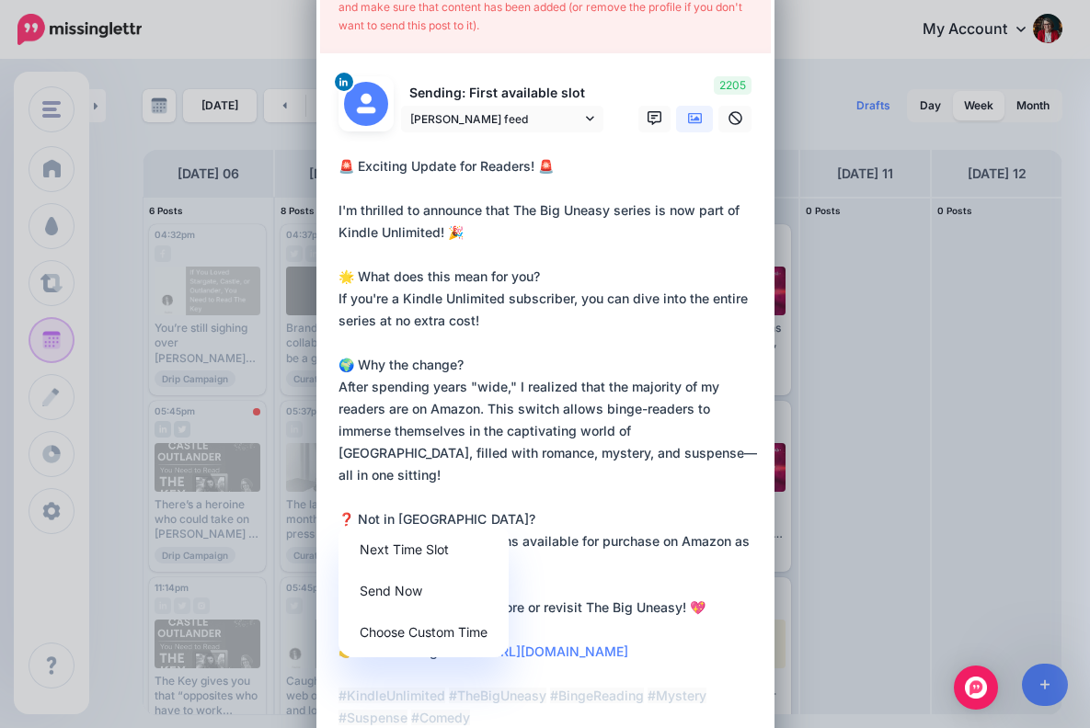
scroll to position [0, 0]
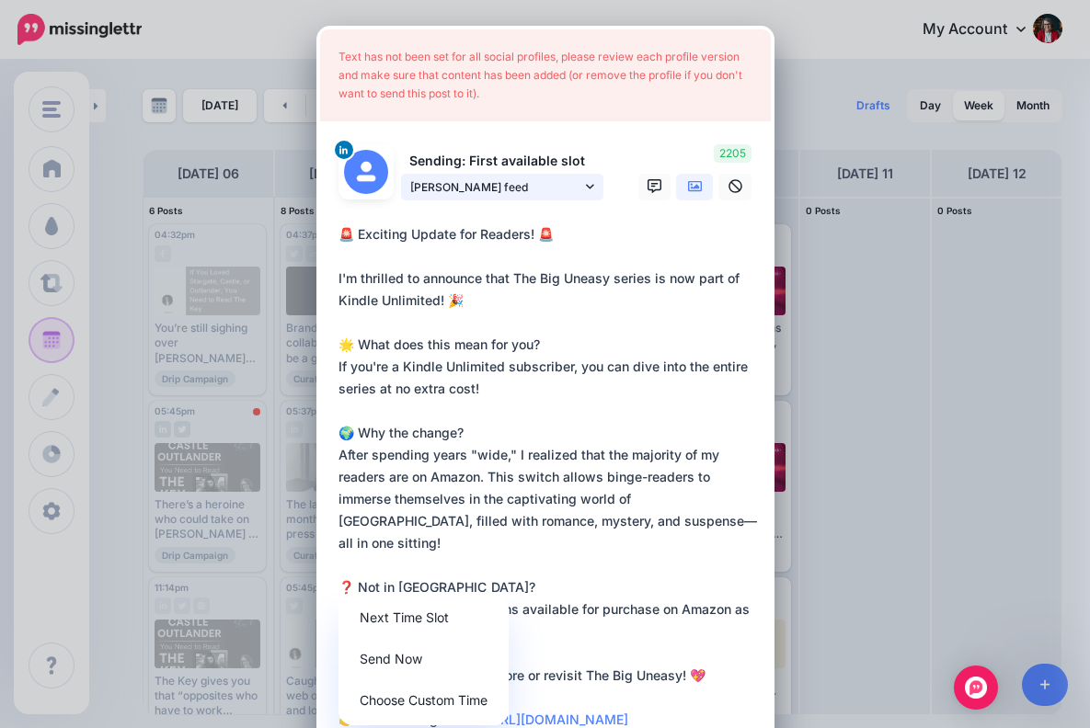
click at [588, 183] on icon at bounding box center [590, 186] width 8 height 13
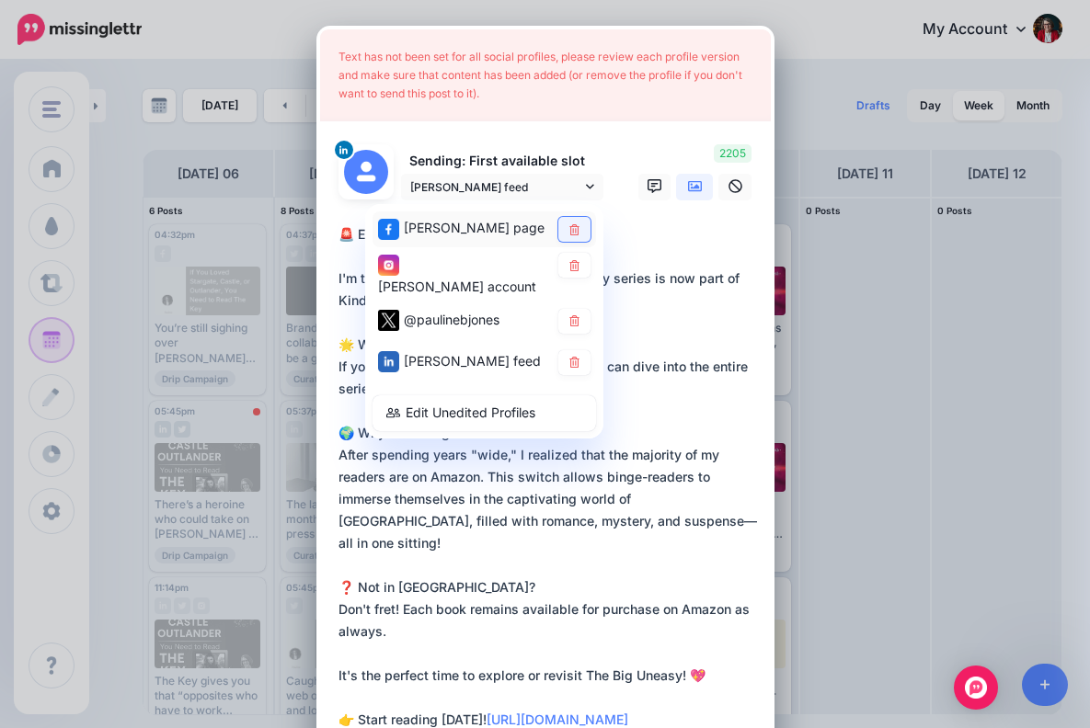
click at [574, 223] on icon at bounding box center [574, 228] width 14 height 11
click at [576, 268] on icon at bounding box center [574, 264] width 14 height 11
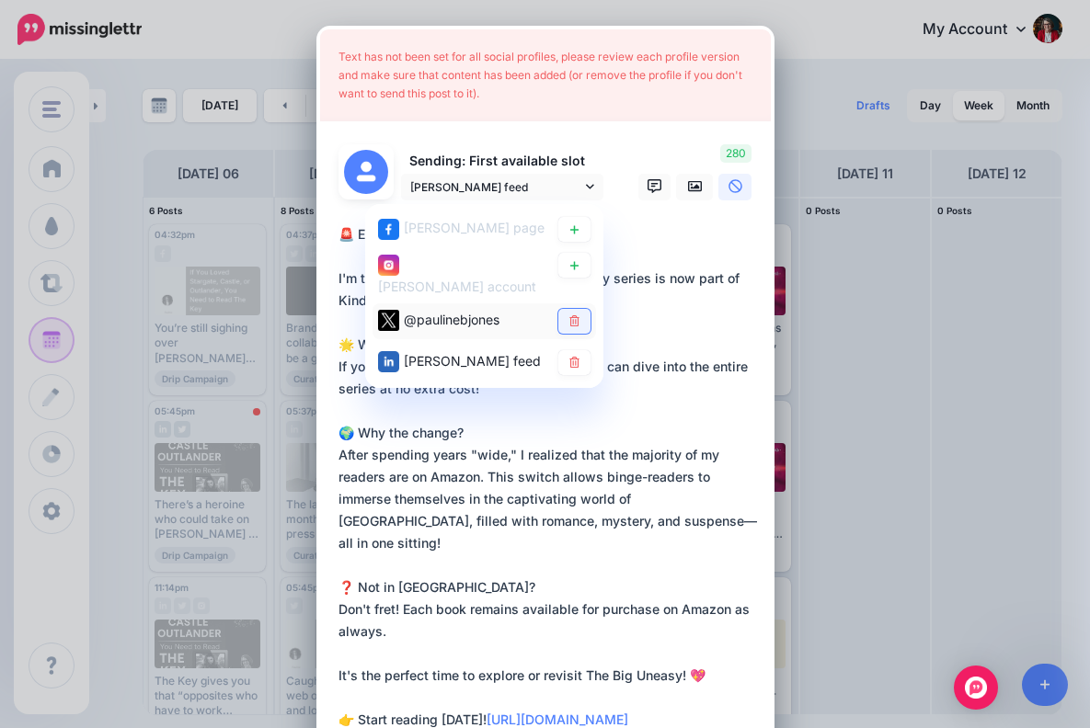
click at [575, 325] on icon at bounding box center [574, 320] width 14 height 11
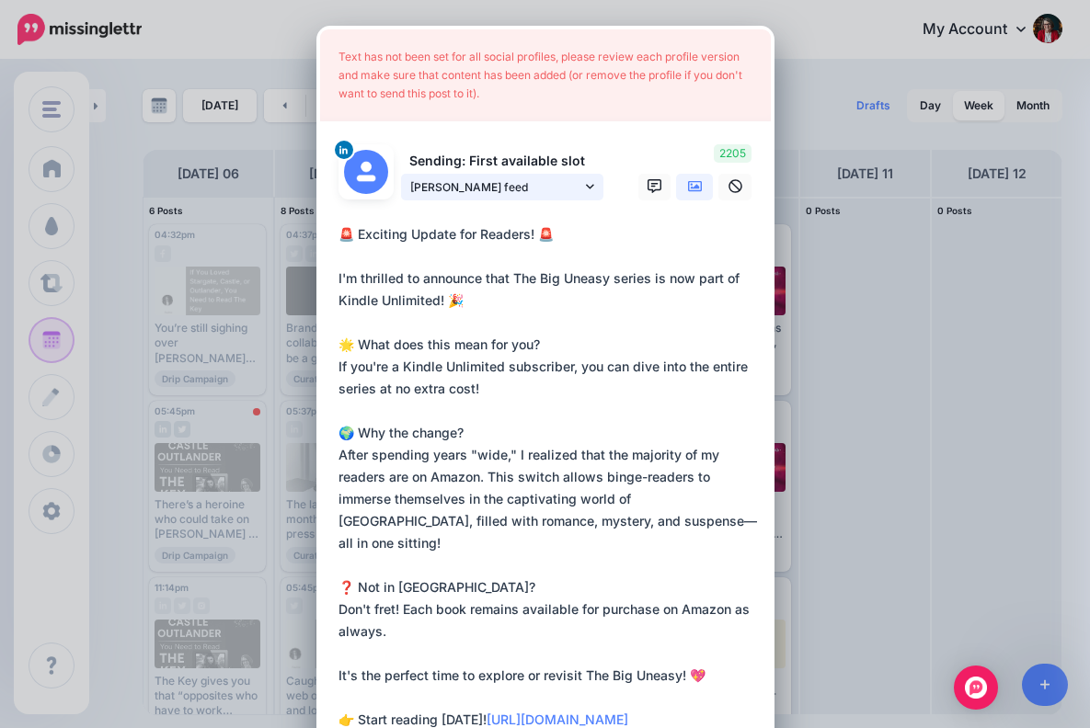
click at [589, 182] on icon at bounding box center [590, 186] width 8 height 13
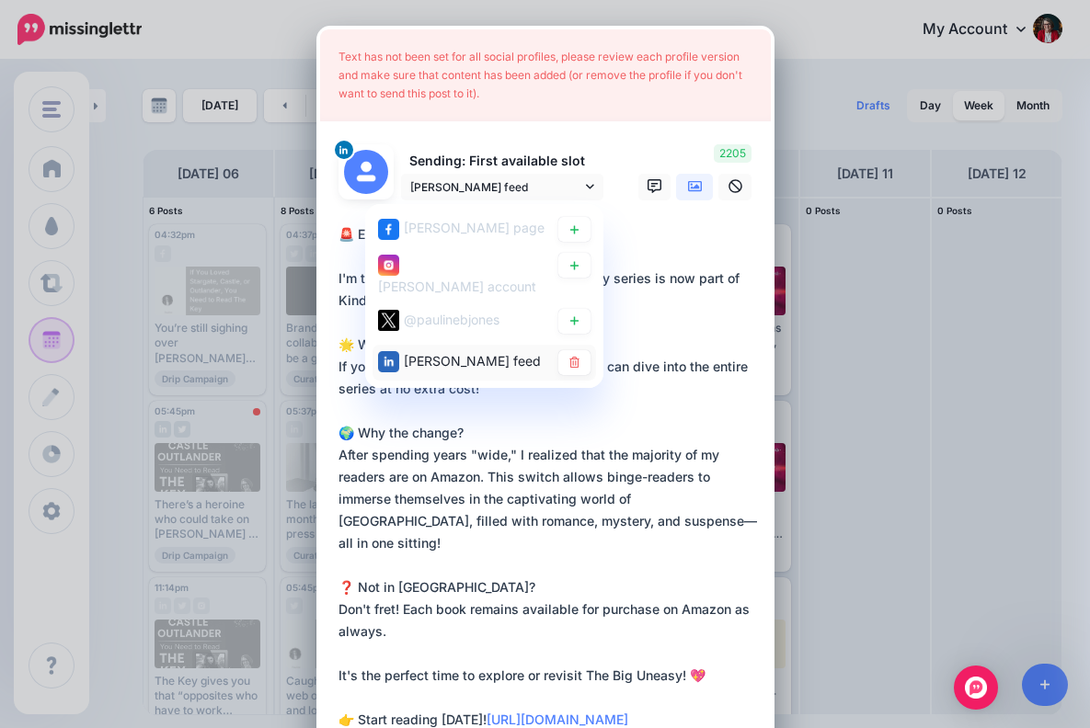
click at [485, 368] on span "[PERSON_NAME] feed" at bounding box center [472, 360] width 137 height 16
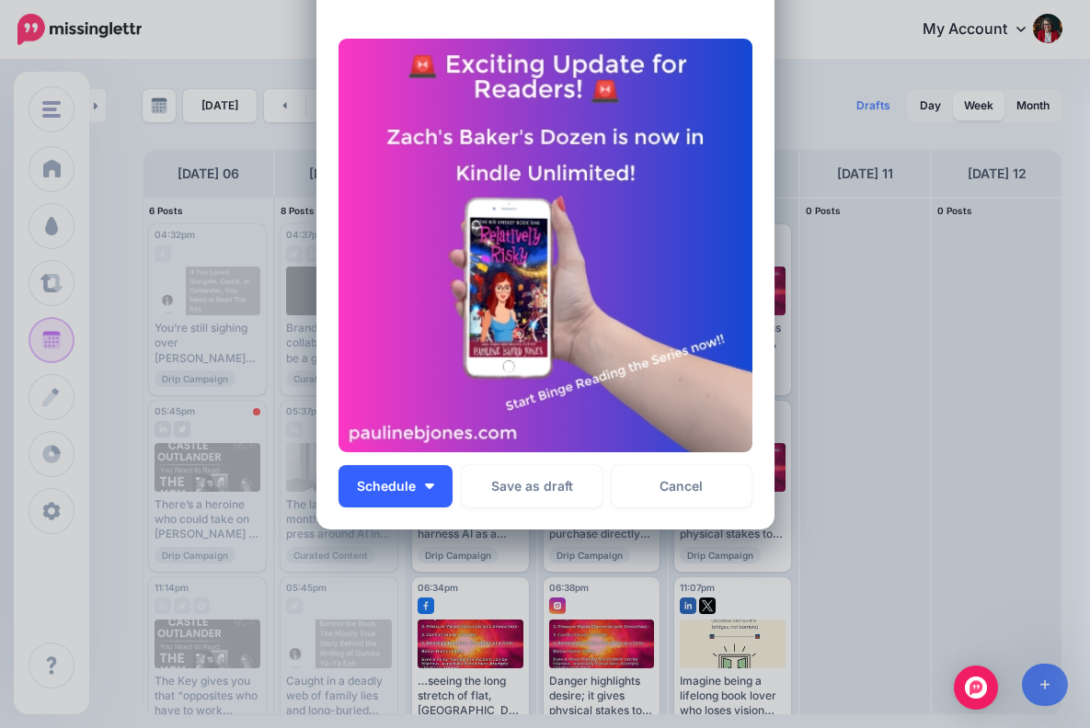
scroll to position [805, 0]
click at [426, 485] on img "button" at bounding box center [429, 488] width 9 height 6
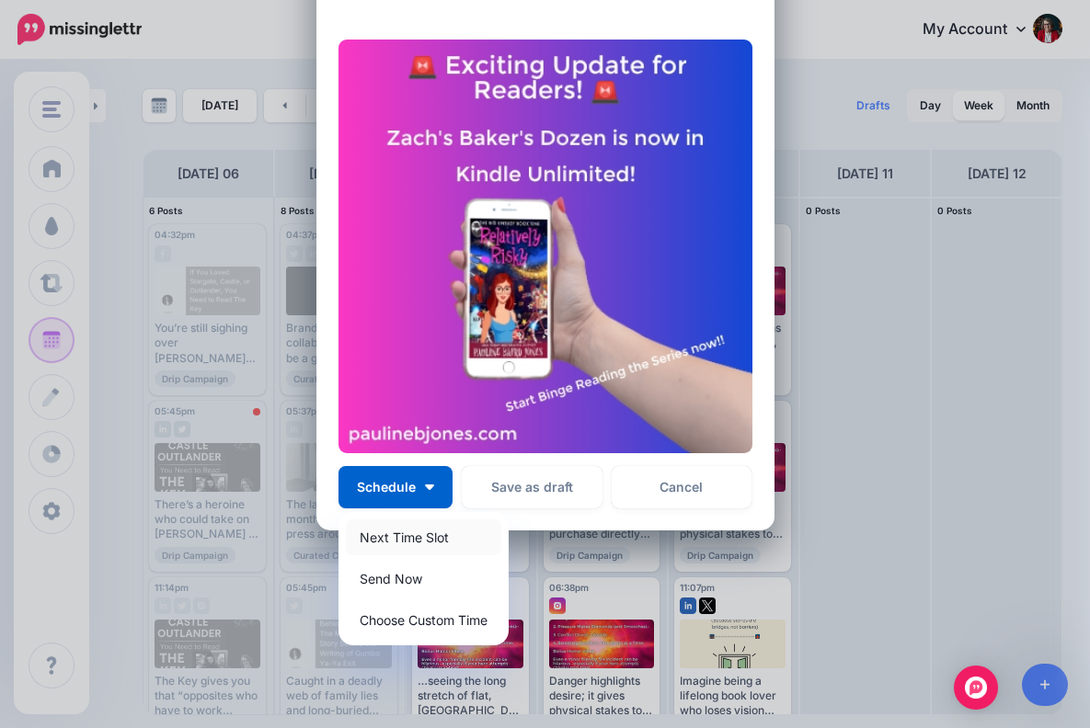
click at [424, 537] on link "Next Time Slot" at bounding box center [423, 537] width 155 height 36
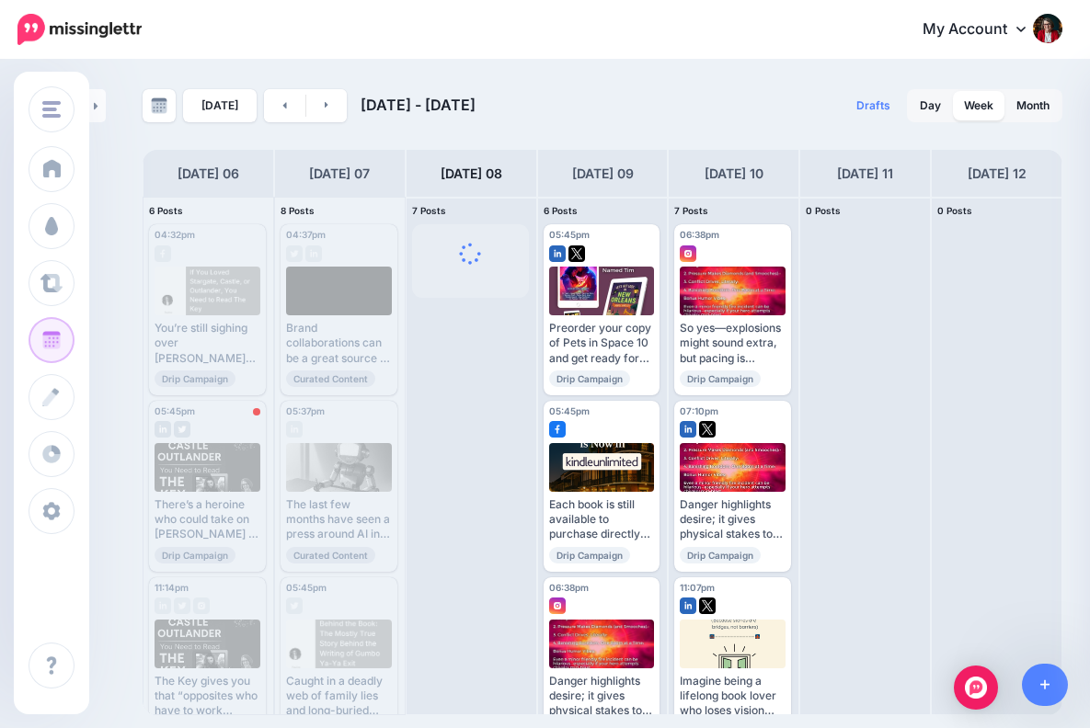
scroll to position [0, 0]
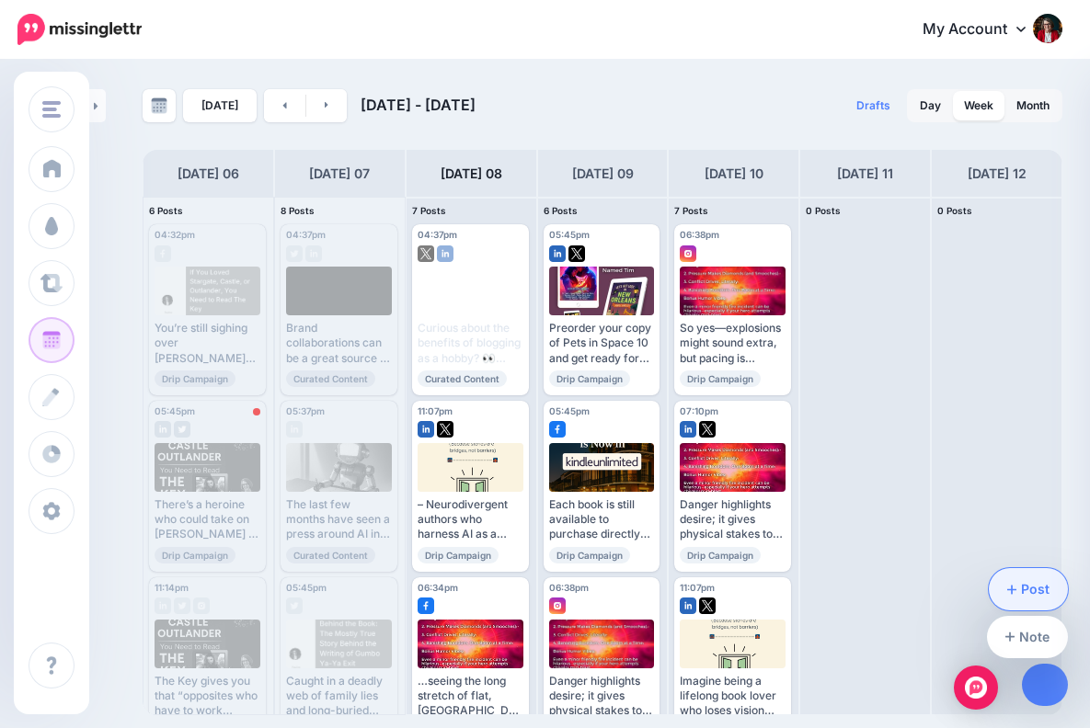
click at [1039, 590] on link "Post" at bounding box center [1028, 589] width 80 height 42
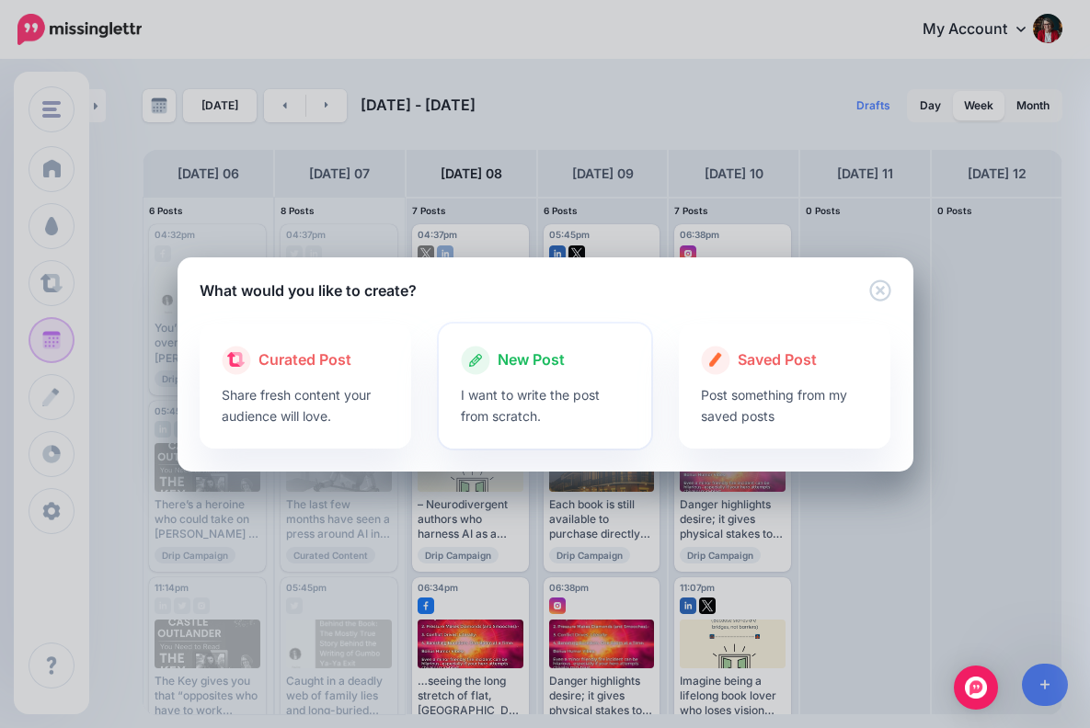
click at [539, 357] on span "New Post" at bounding box center [530, 360] width 67 height 24
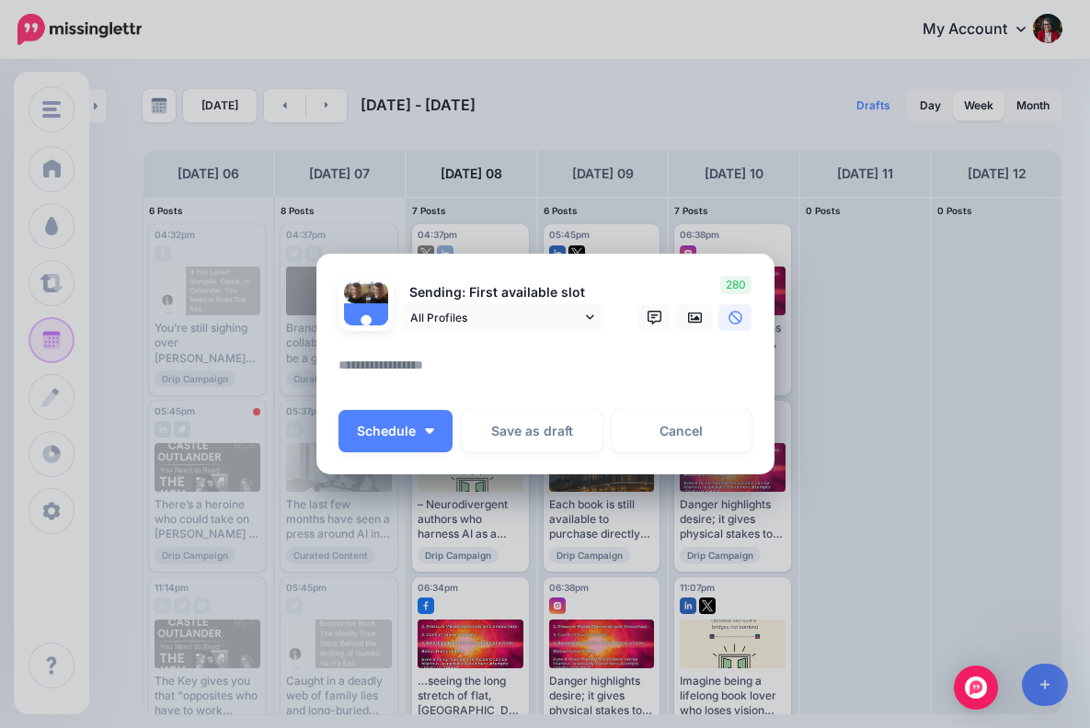
click at [408, 360] on textarea at bounding box center [549, 372] width 423 height 36
paste textarea "**********"
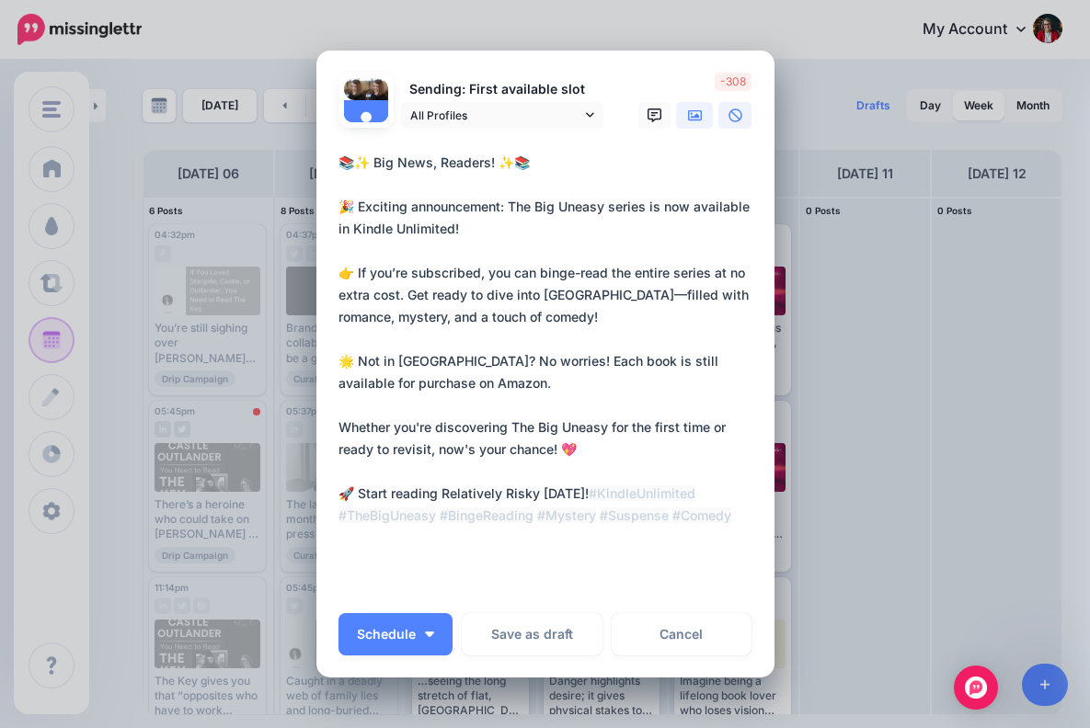
type textarea "**********"
click at [694, 114] on icon at bounding box center [695, 115] width 15 height 15
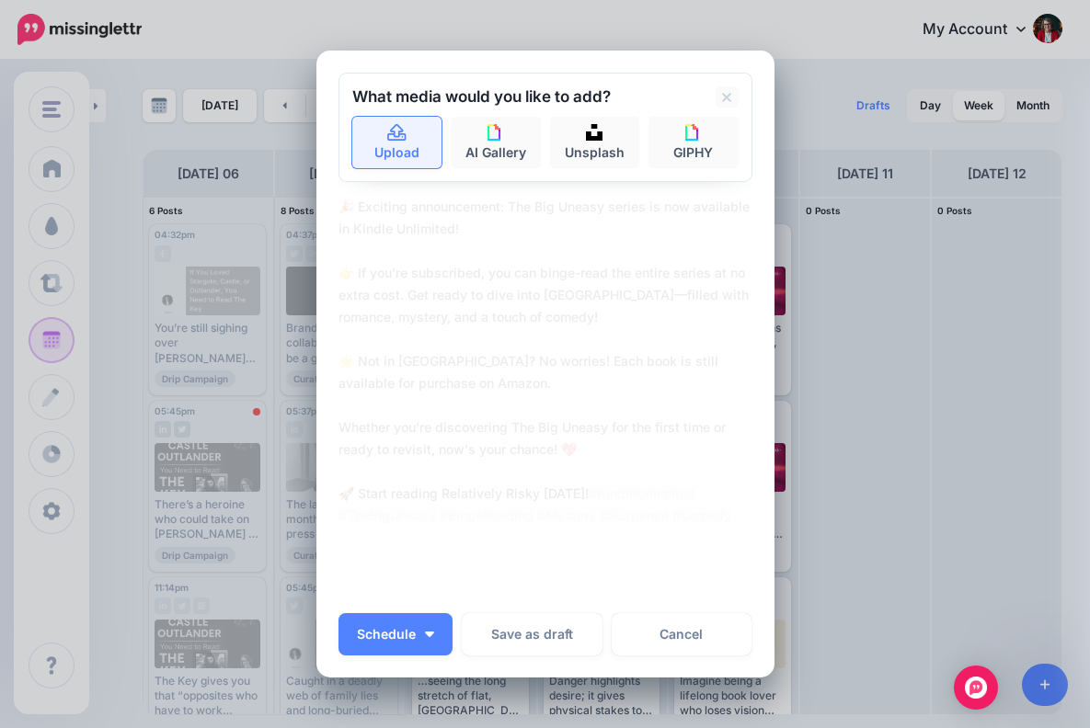
click at [398, 137] on icon at bounding box center [396, 132] width 18 height 17
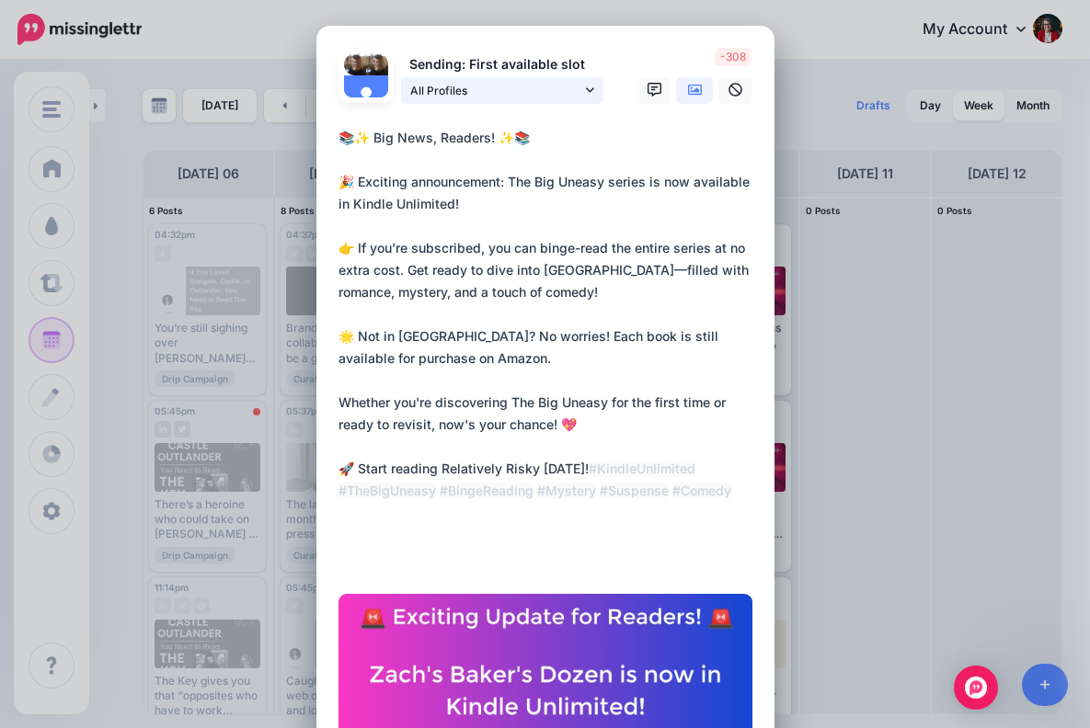
click at [587, 88] on icon at bounding box center [590, 89] width 8 height 5
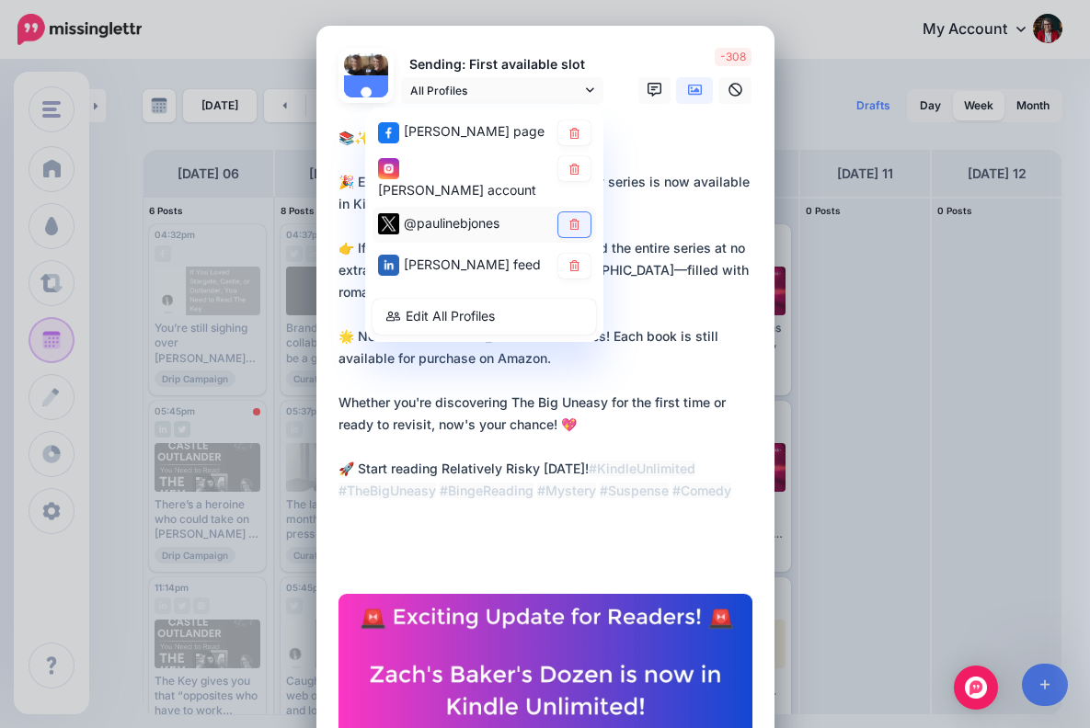
click at [575, 230] on icon at bounding box center [574, 224] width 10 height 11
click at [574, 267] on icon at bounding box center [574, 265] width 14 height 11
click at [658, 444] on textarea "**********" at bounding box center [549, 347] width 423 height 441
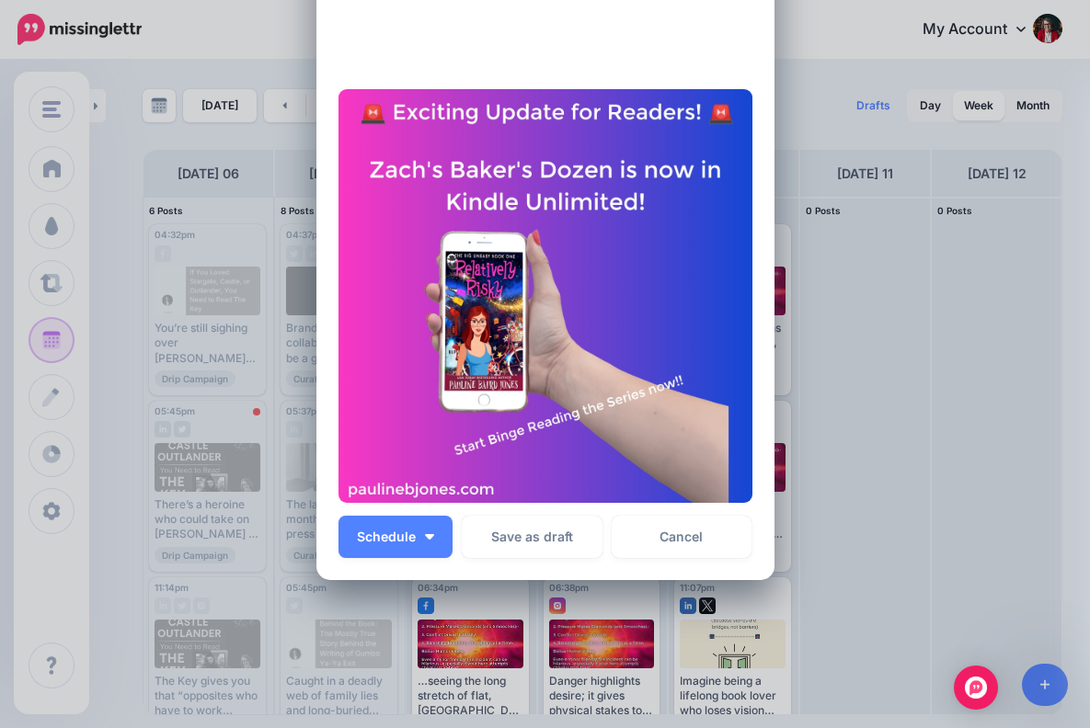
scroll to position [506, 0]
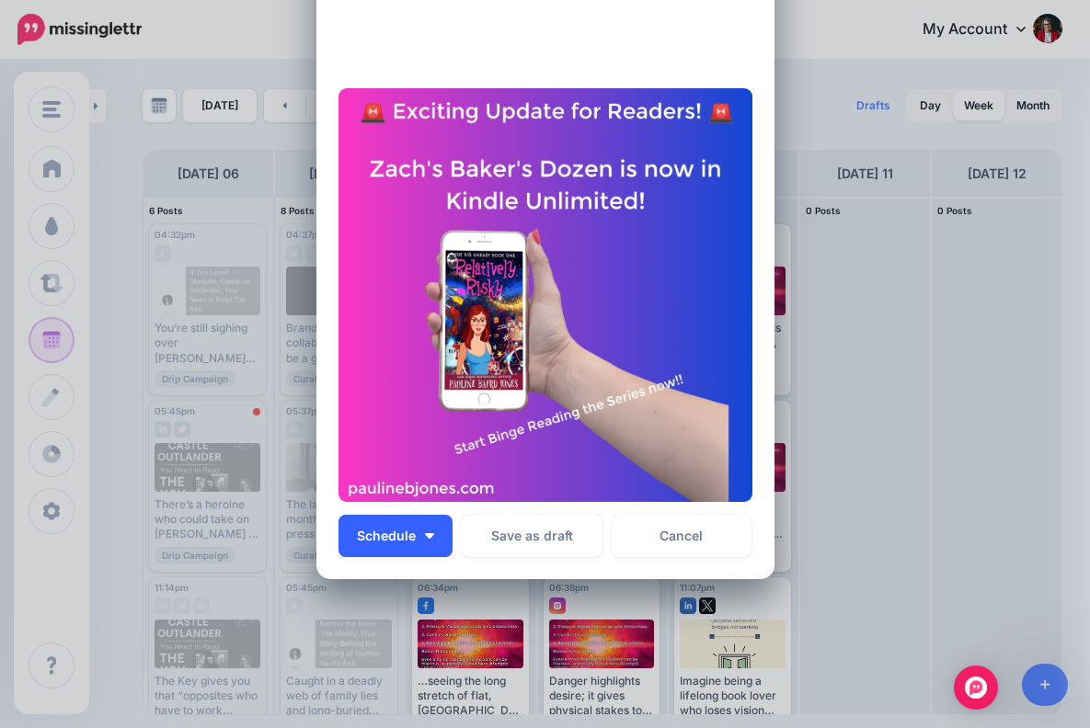
click at [422, 531] on button "Schedule" at bounding box center [395, 536] width 114 height 42
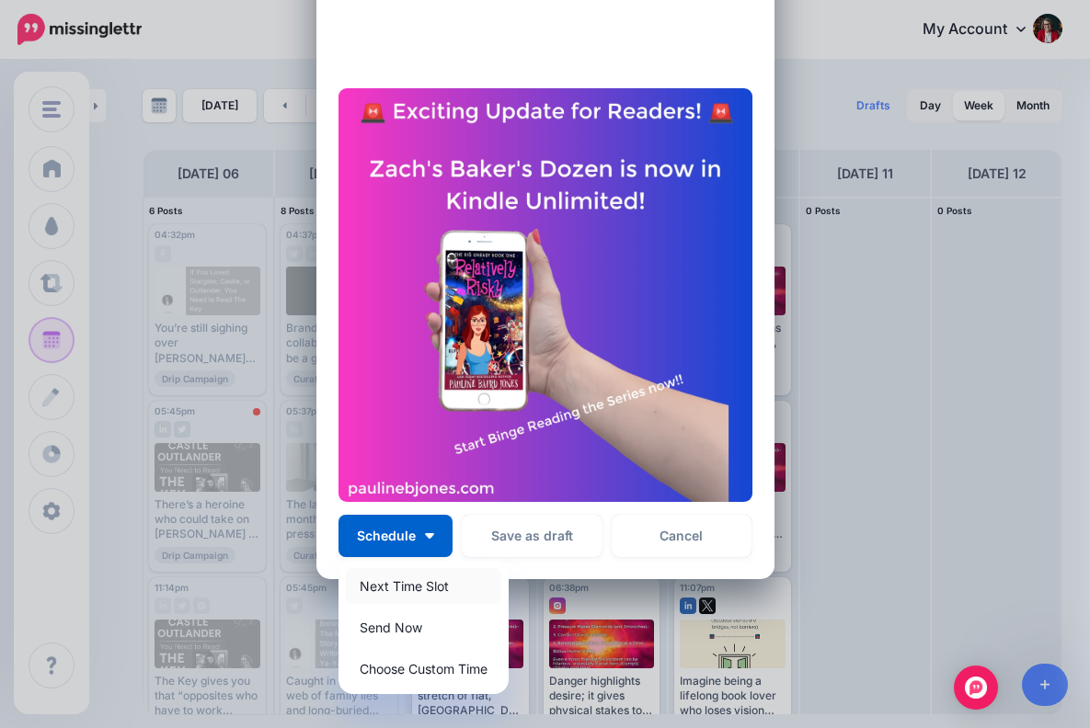
click at [436, 581] on link "Next Time Slot" at bounding box center [423, 586] width 155 height 36
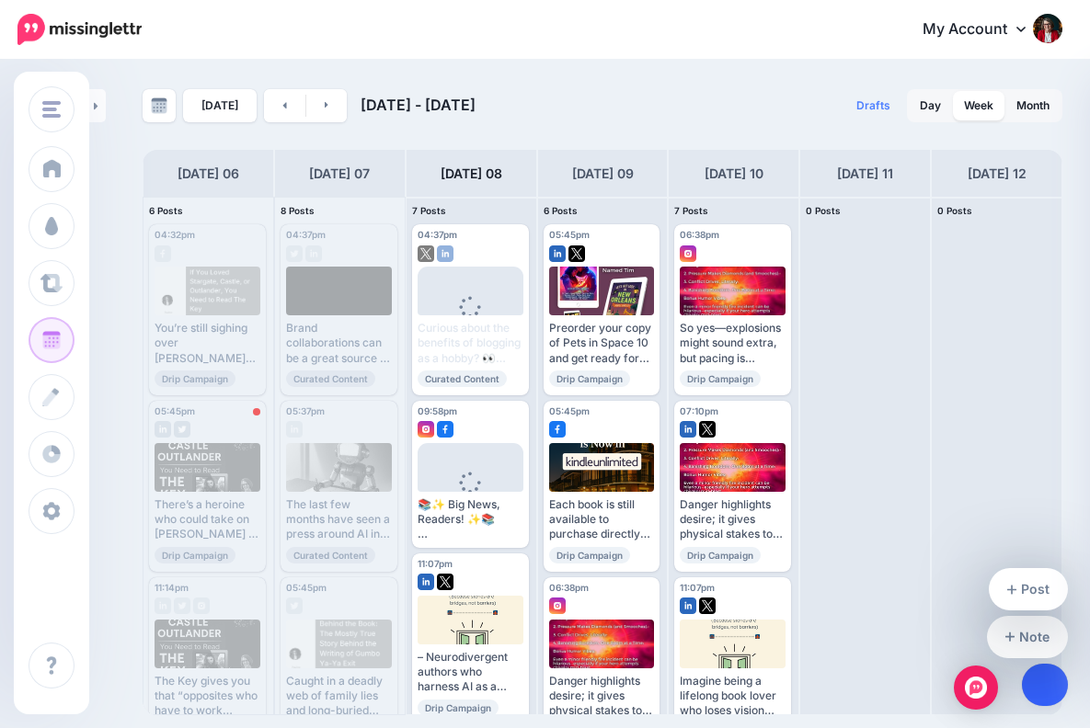
click at [1049, 686] on link at bounding box center [1045, 685] width 47 height 42
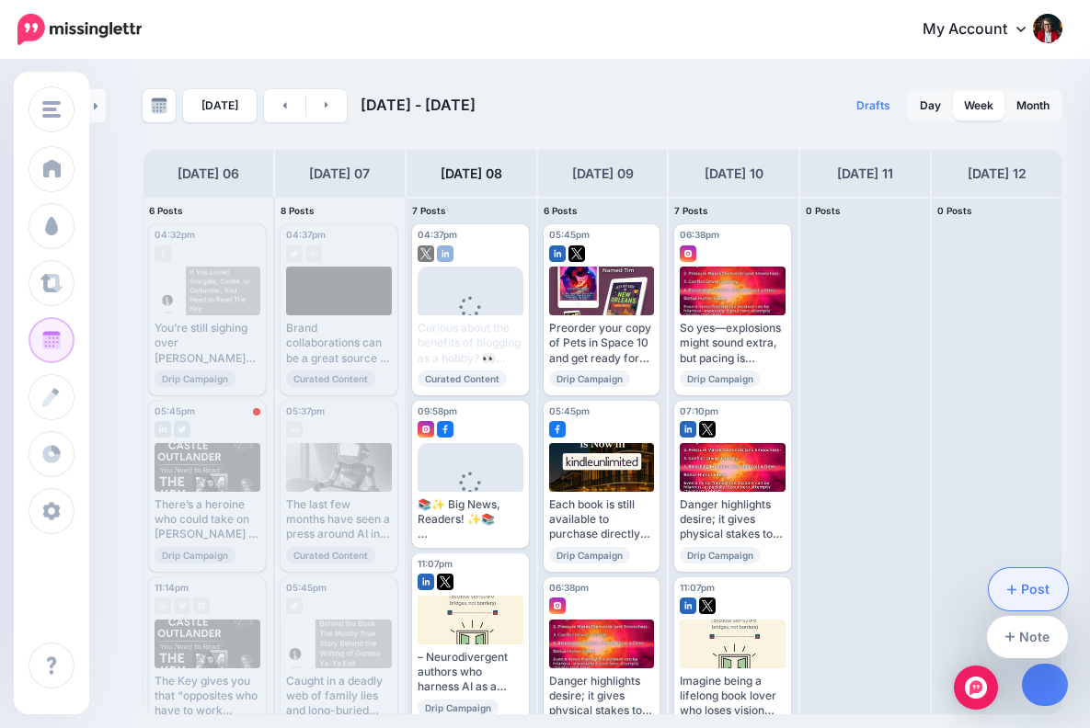
click at [1030, 588] on link "Post" at bounding box center [1028, 589] width 80 height 42
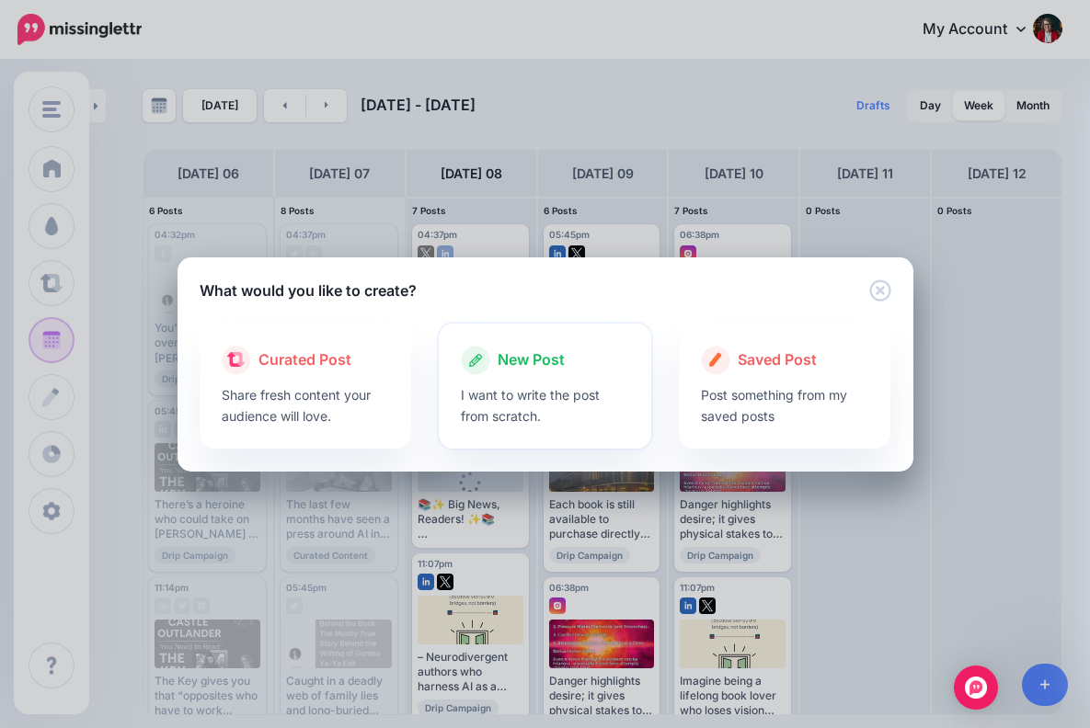
click at [536, 368] on span "New Post" at bounding box center [530, 360] width 67 height 24
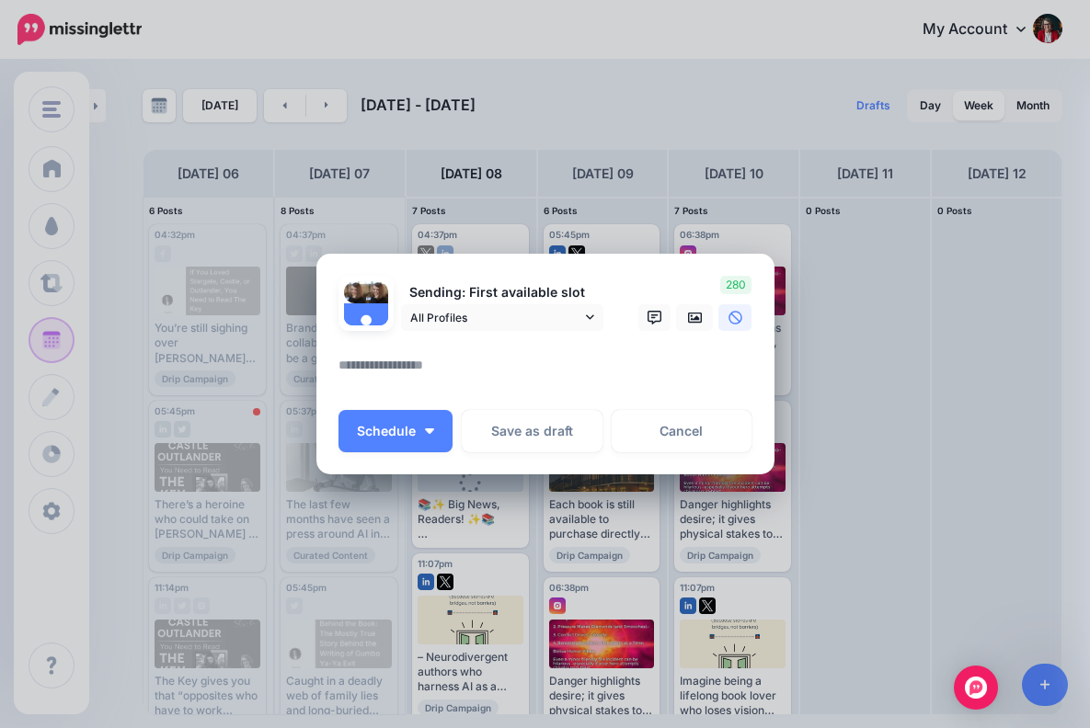
click at [402, 361] on textarea at bounding box center [549, 372] width 423 height 36
paste textarea "**********"
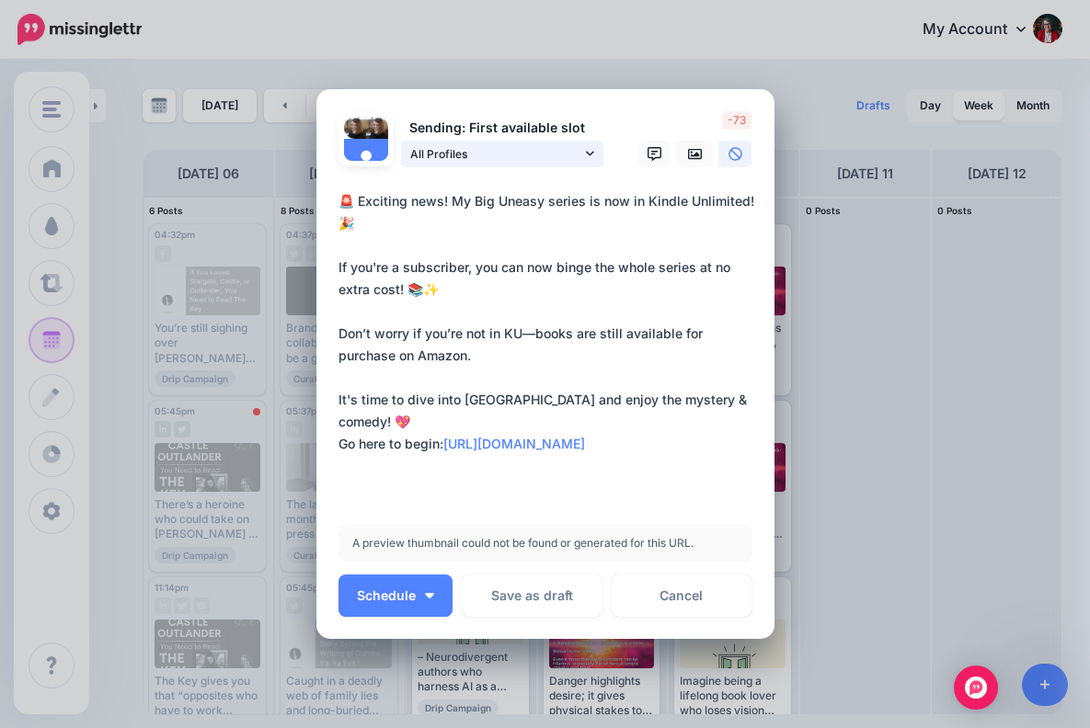
click at [590, 147] on icon at bounding box center [590, 153] width 8 height 13
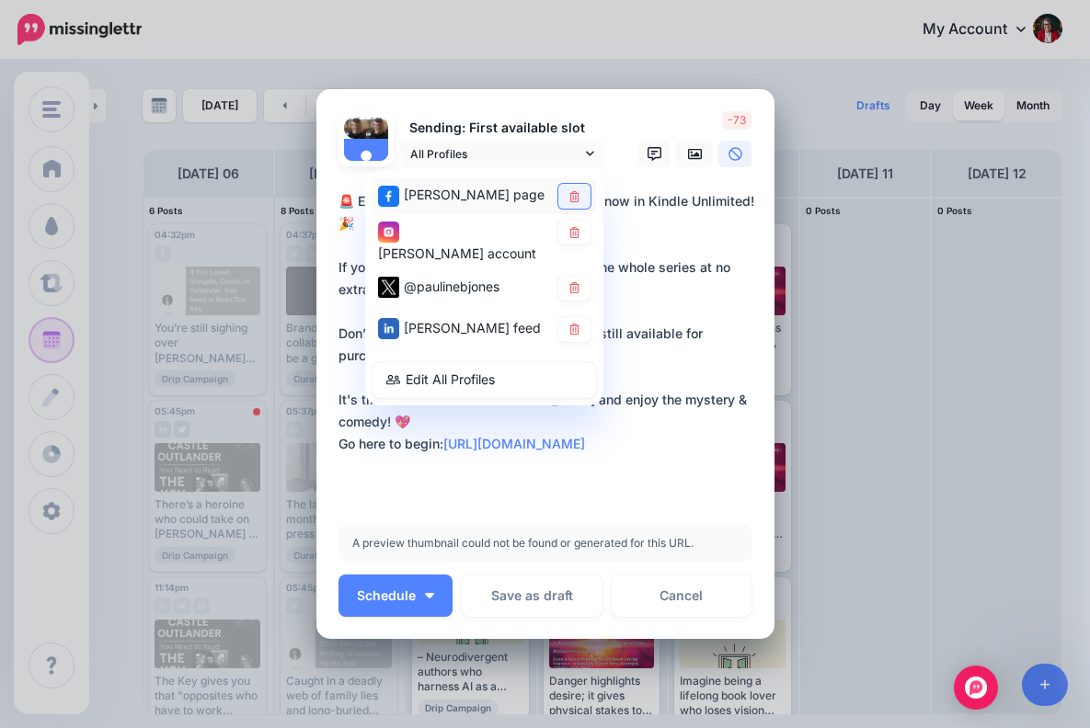
click at [577, 190] on icon at bounding box center [574, 195] width 10 height 11
click at [575, 237] on icon at bounding box center [574, 231] width 14 height 11
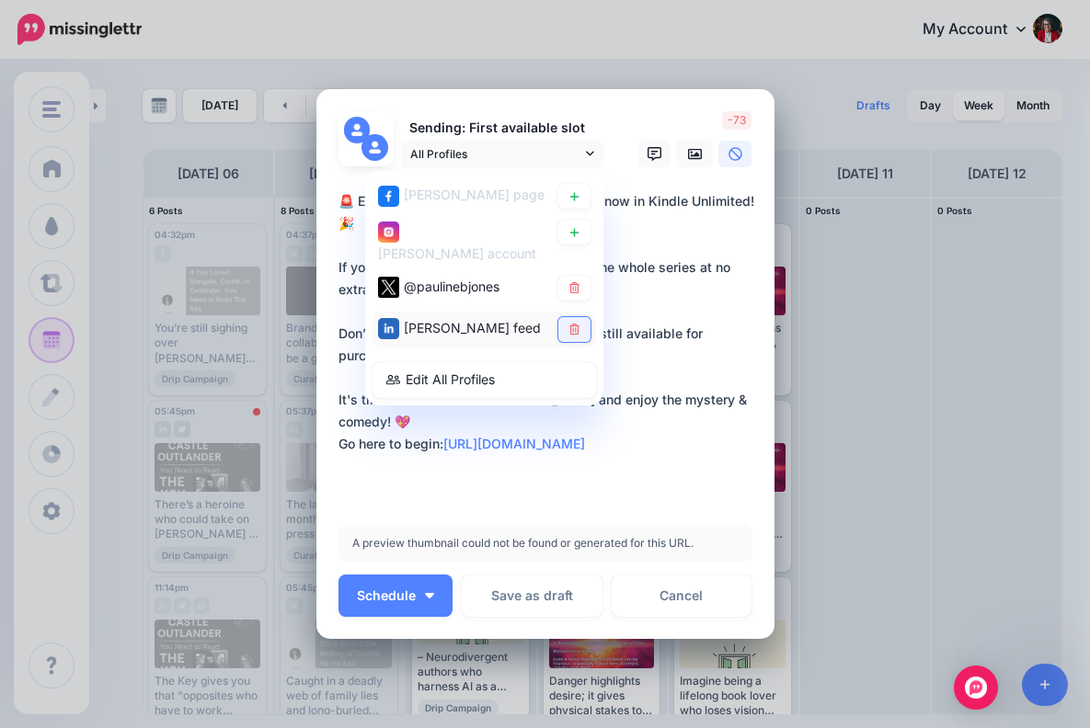
click at [575, 331] on icon at bounding box center [574, 329] width 14 height 11
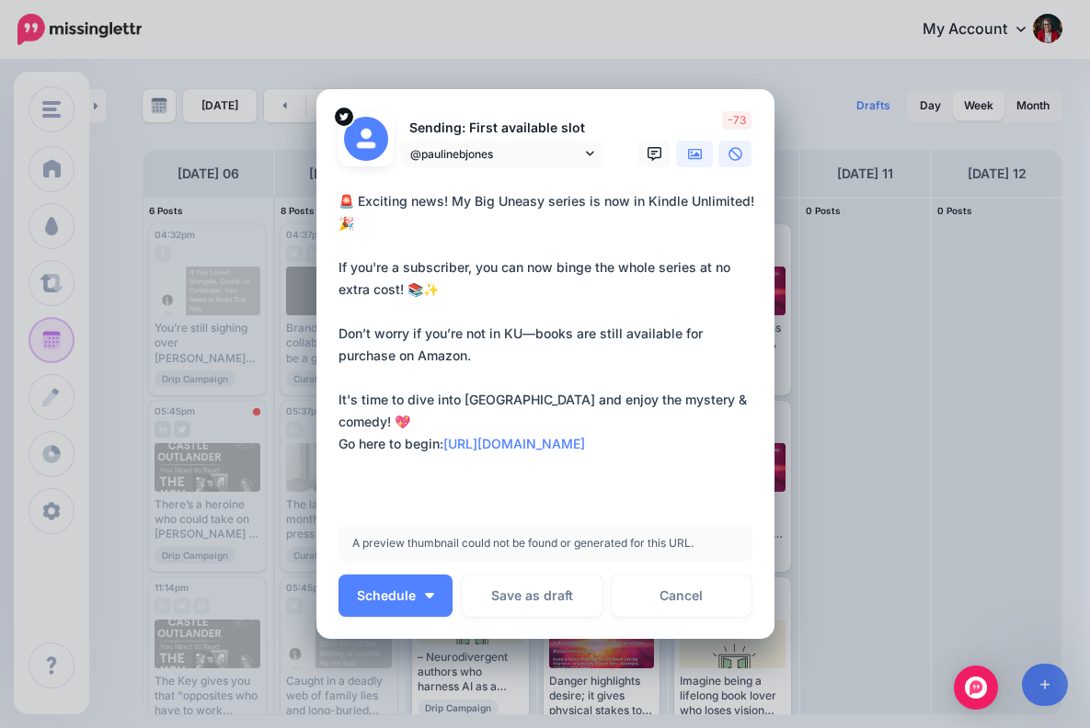
click at [695, 148] on icon at bounding box center [695, 154] width 15 height 15
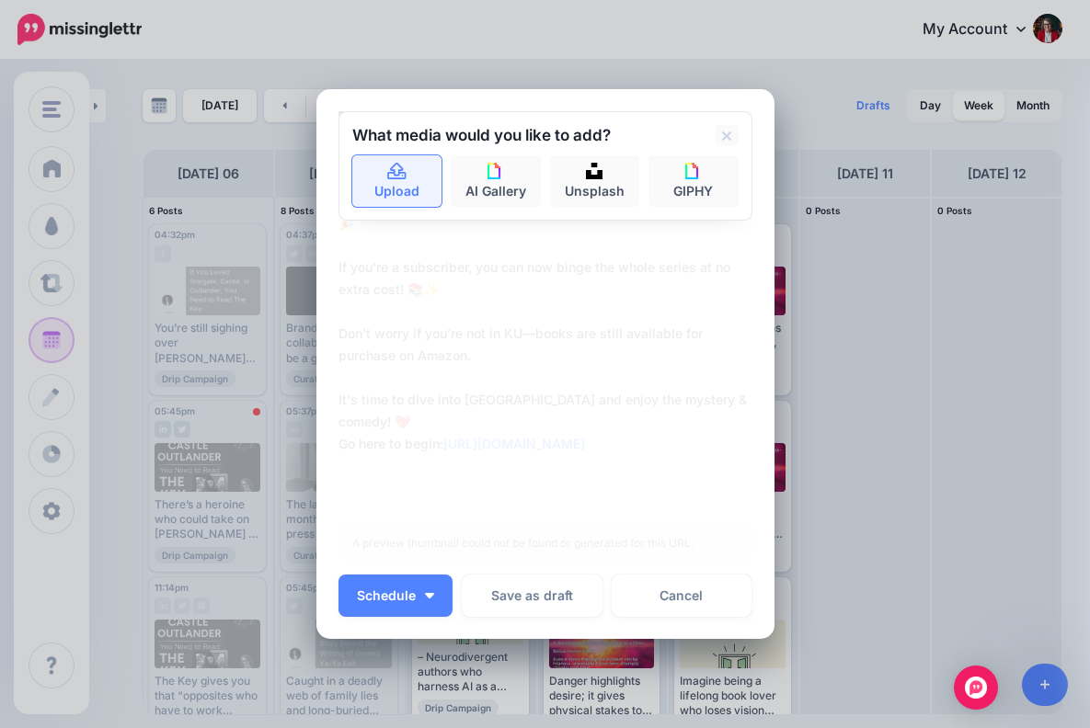
click at [396, 174] on icon at bounding box center [396, 172] width 21 height 17
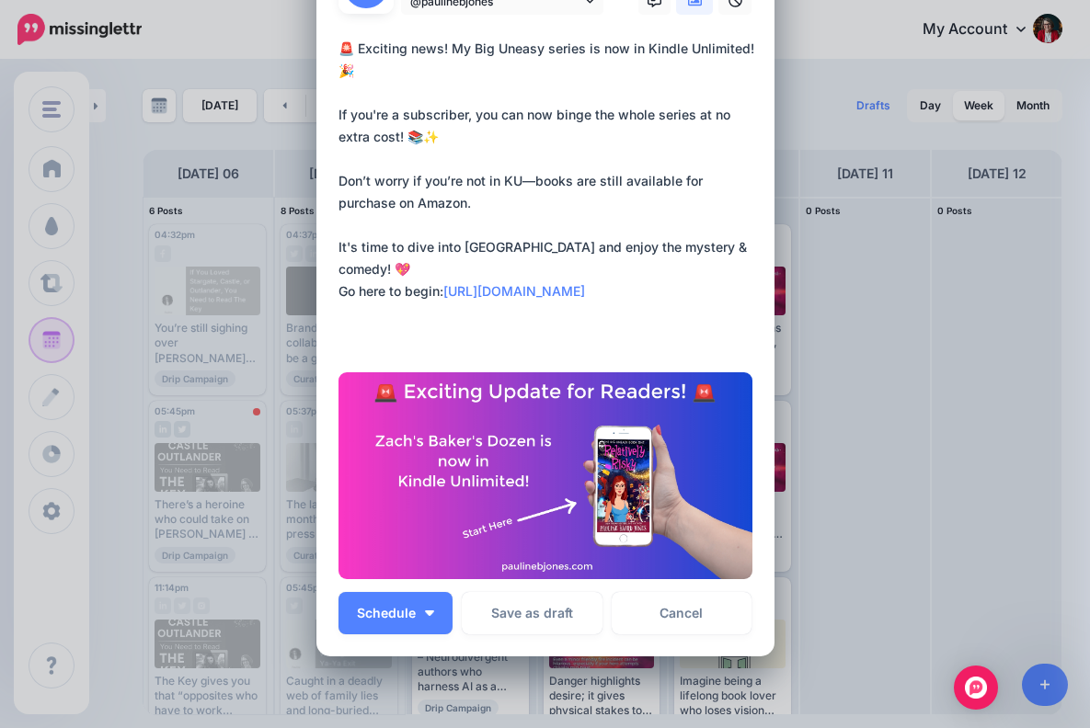
scroll to position [123, 0]
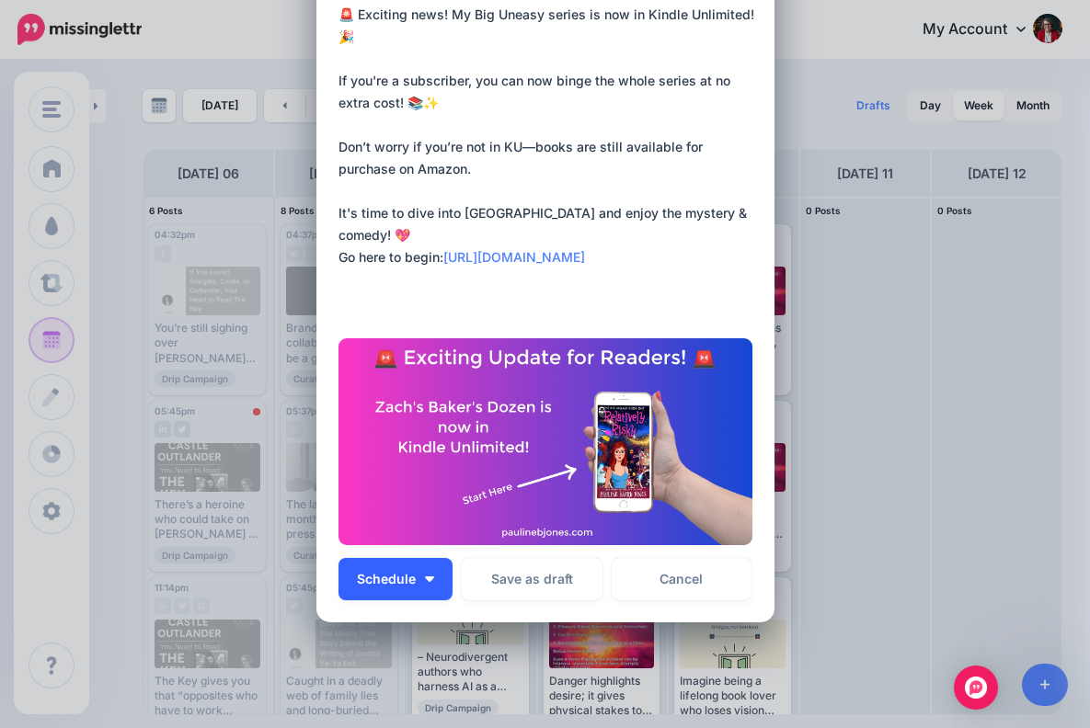
click at [430, 574] on button "Schedule" at bounding box center [395, 579] width 114 height 42
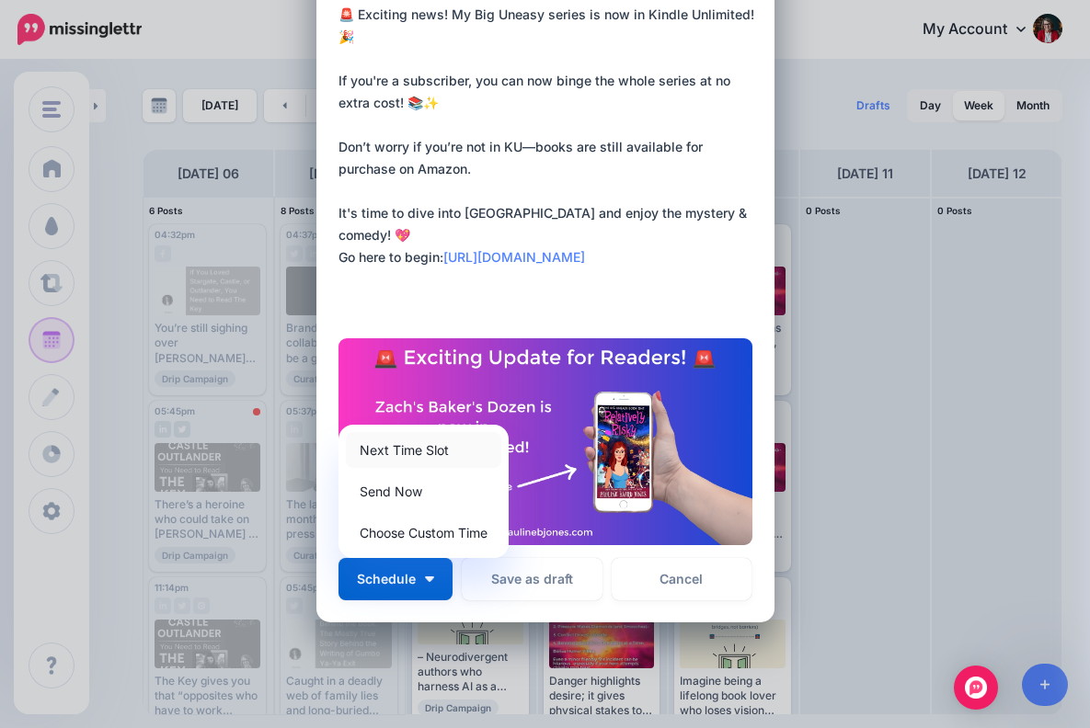
click at [432, 444] on link "Next Time Slot" at bounding box center [423, 450] width 155 height 36
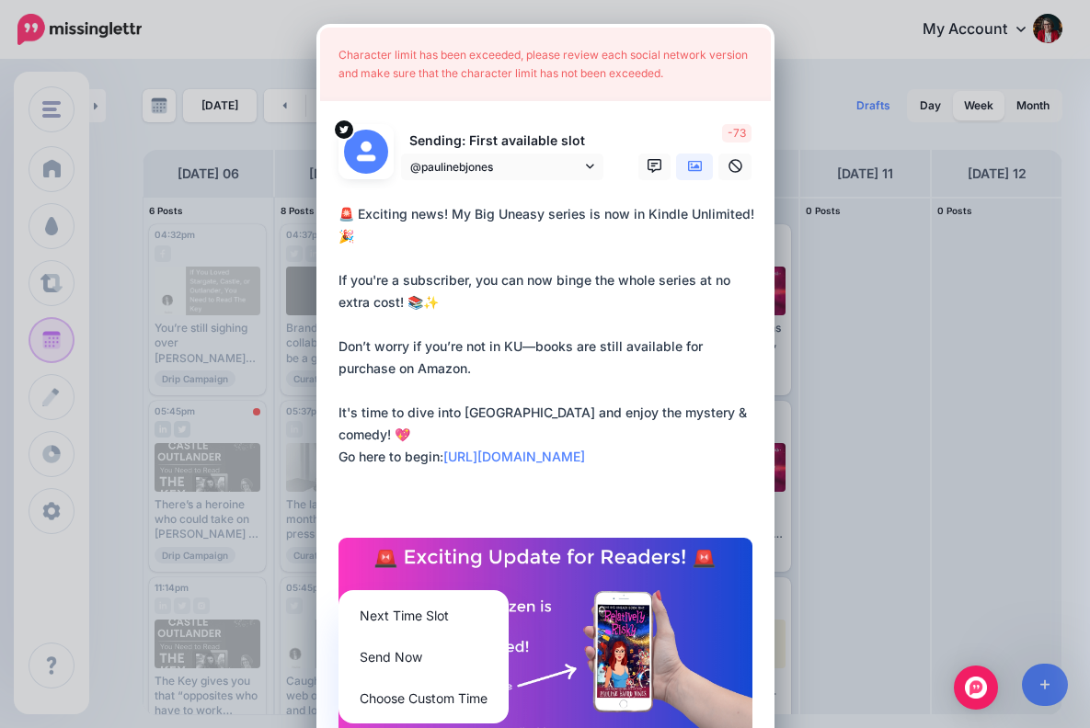
scroll to position [0, 0]
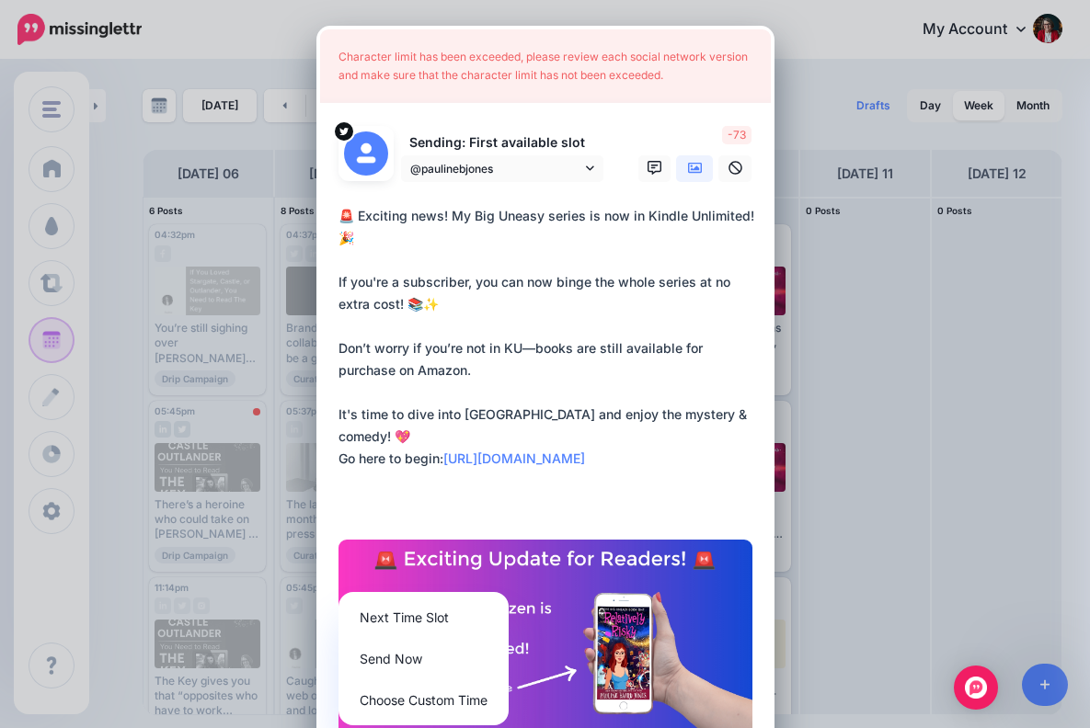
click at [425, 371] on textarea "**********" at bounding box center [549, 359] width 423 height 309
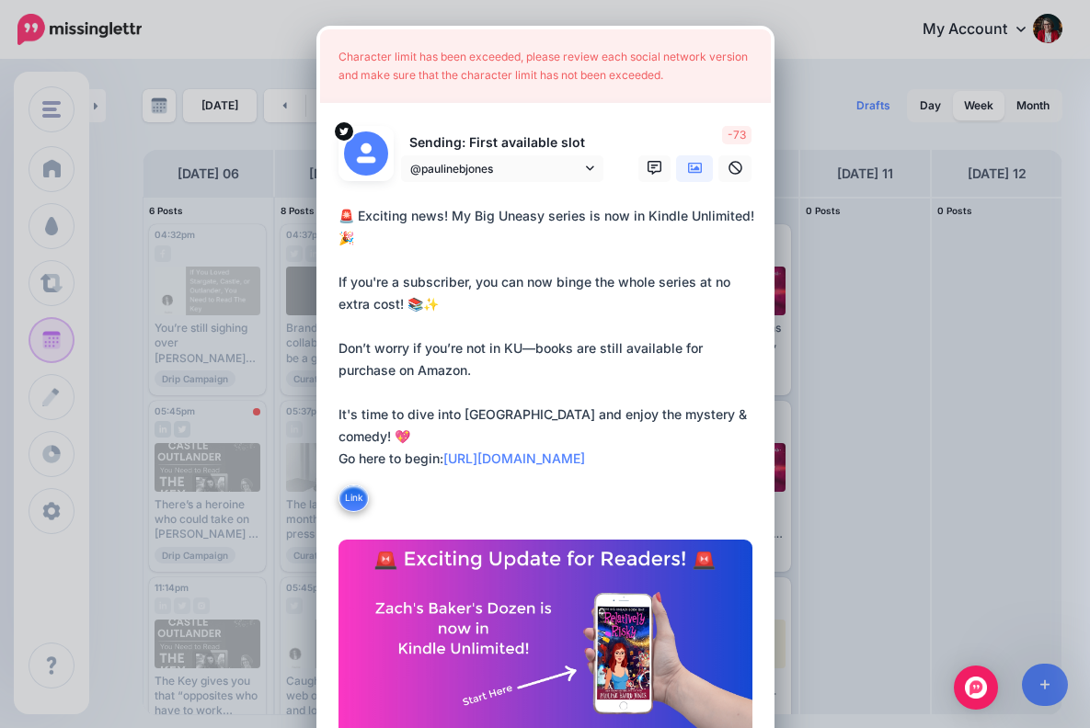
drag, startPoint x: 428, startPoint y: 374, endPoint x: 315, endPoint y: 341, distance: 117.0
click at [315, 341] on div "Create Post Loading Character limit has been exceeded, please review each socia…" at bounding box center [545, 364] width 1090 height 728
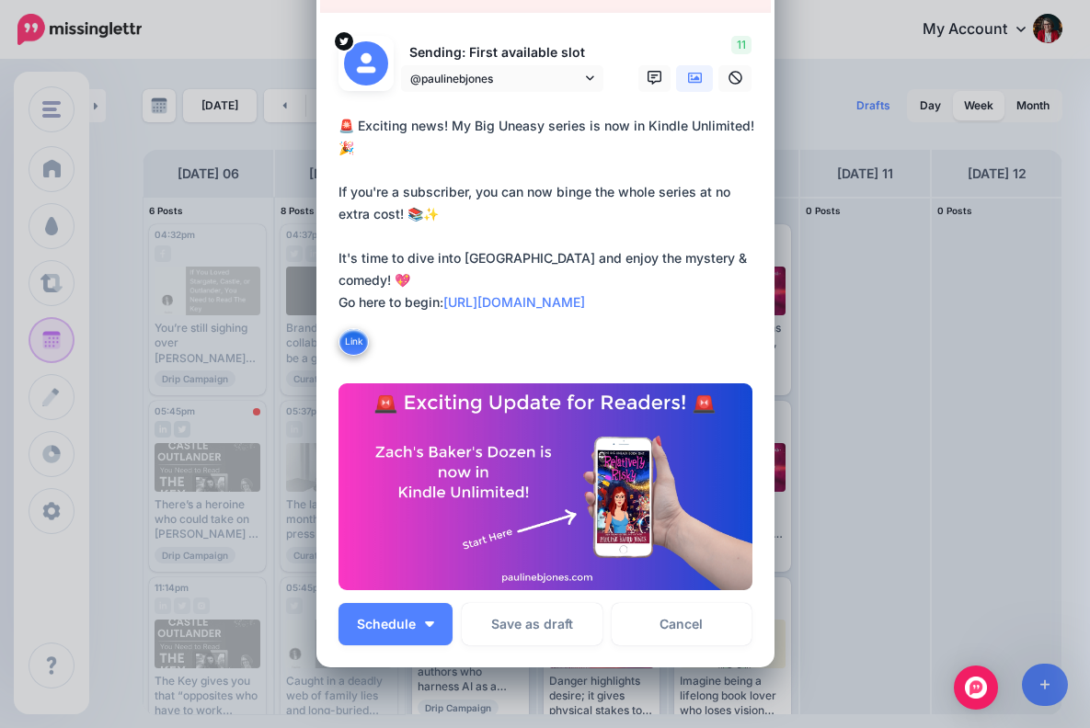
scroll to position [112, 0]
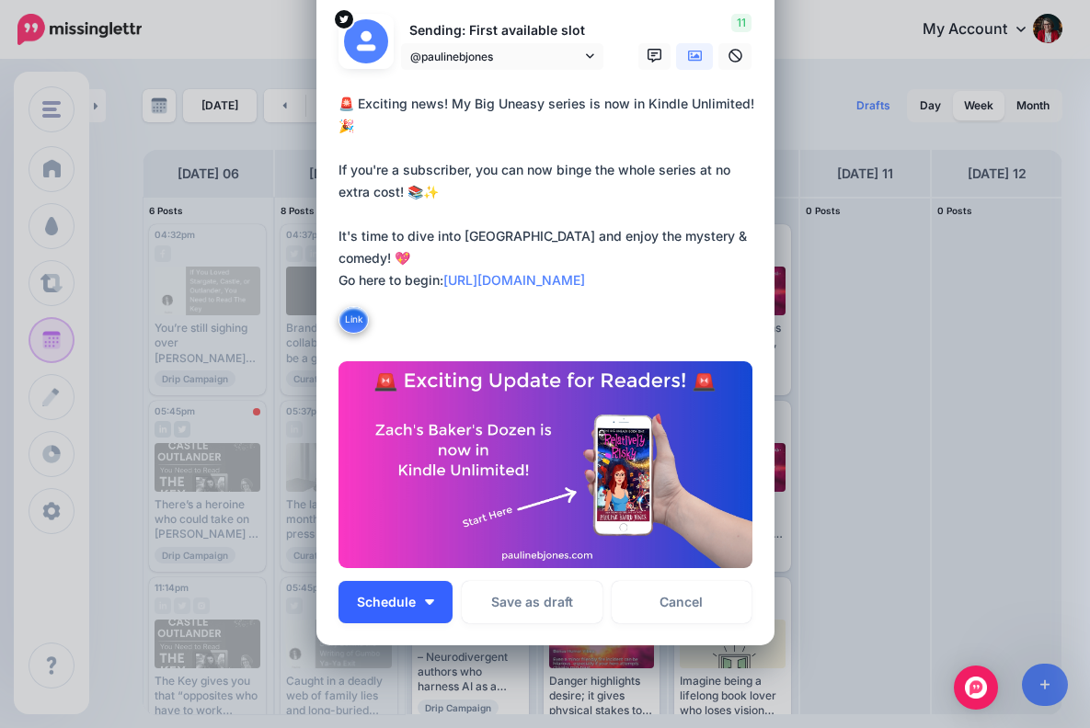
type textarea "**********"
click at [430, 601] on img "button" at bounding box center [429, 602] width 9 height 6
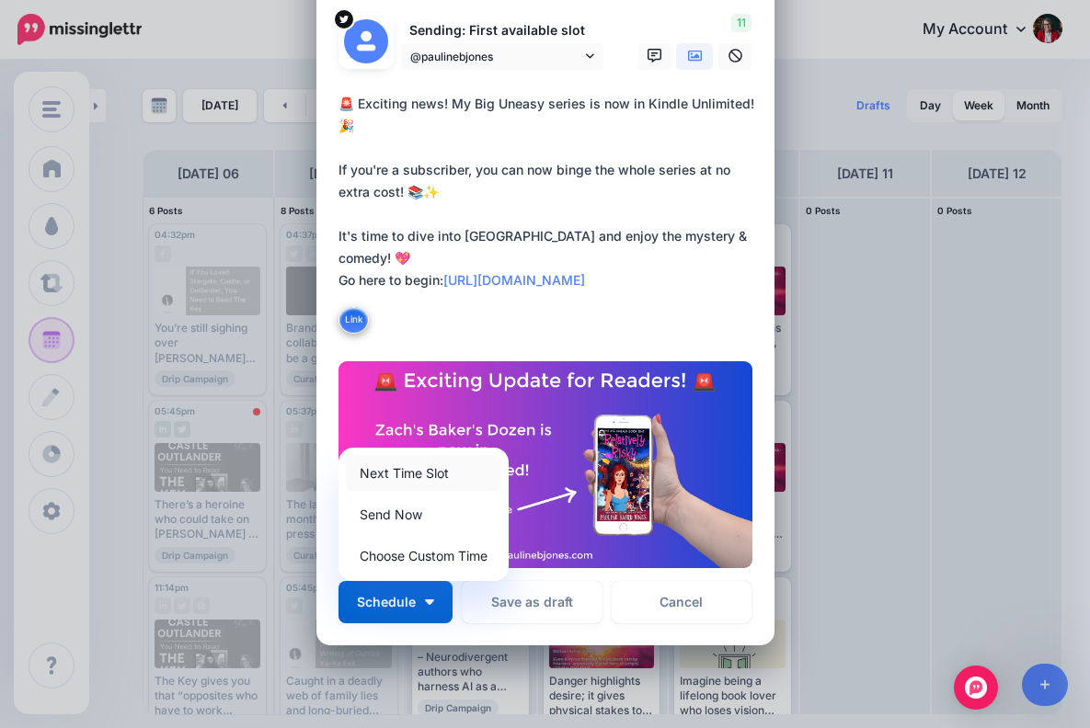
click at [436, 468] on link "Next Time Slot" at bounding box center [423, 473] width 155 height 36
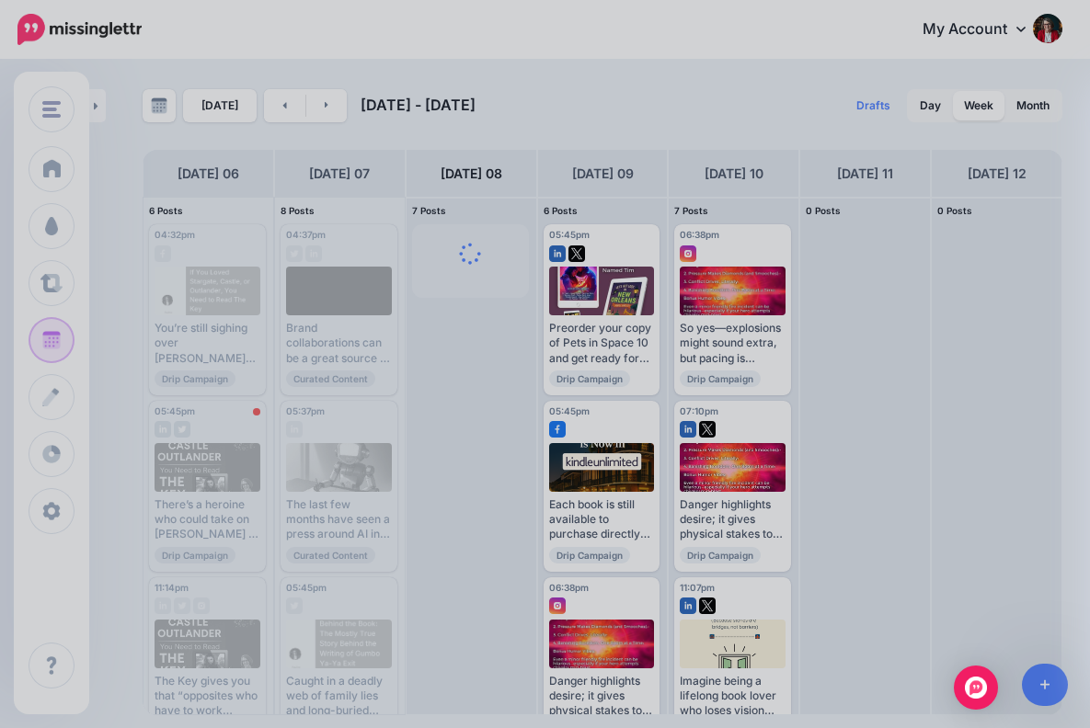
scroll to position [0, 0]
